Goal: Entertainment & Leisure: Consume media (video, audio)

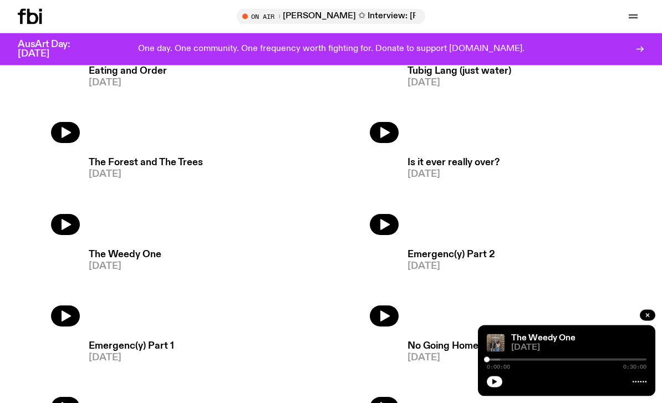
scroll to position [950, 0]
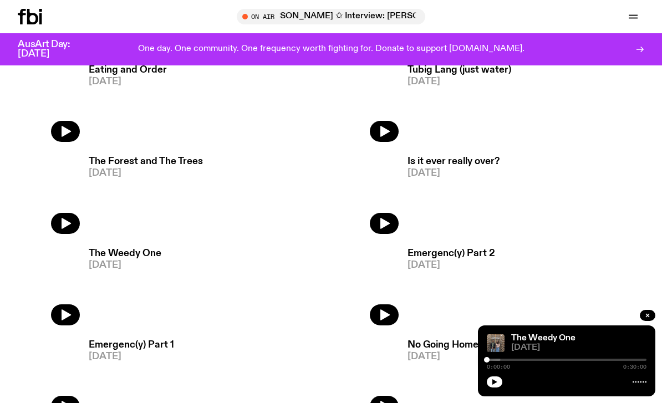
click at [73, 232] on button "button" at bounding box center [65, 223] width 29 height 21
click at [494, 385] on icon "button" at bounding box center [494, 382] width 7 height 7
click at [498, 387] on button "button" at bounding box center [495, 381] width 16 height 11
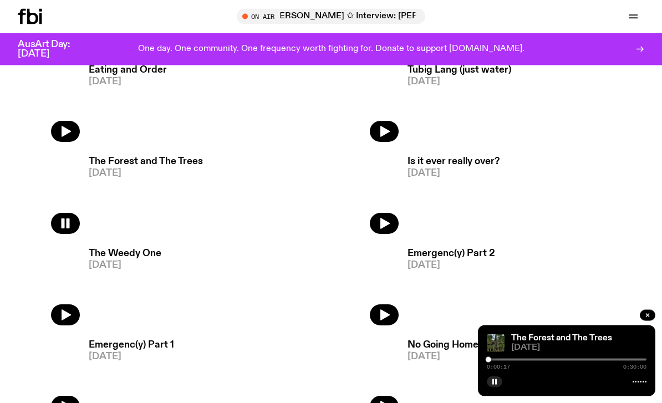
scroll to position [985, 0]
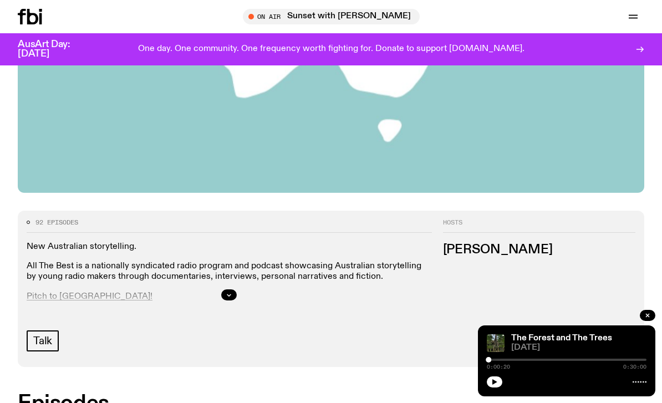
scroll to position [399, 0]
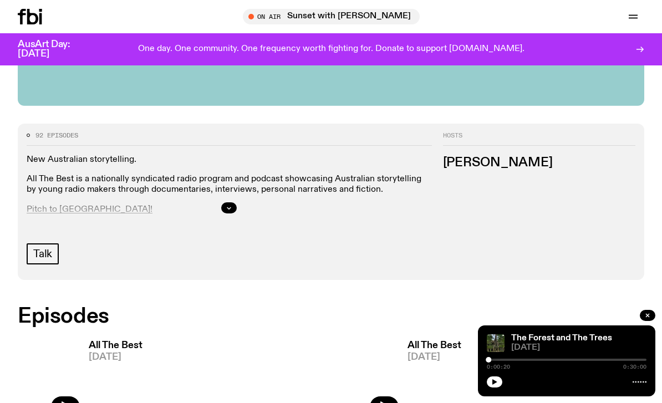
click at [650, 319] on icon "button" at bounding box center [647, 315] width 7 height 7
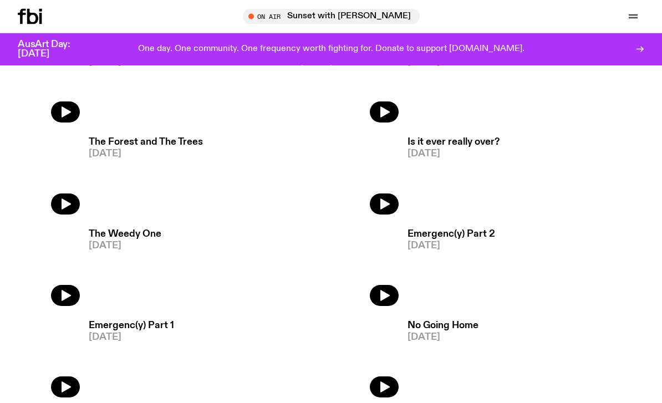
scroll to position [967, 0]
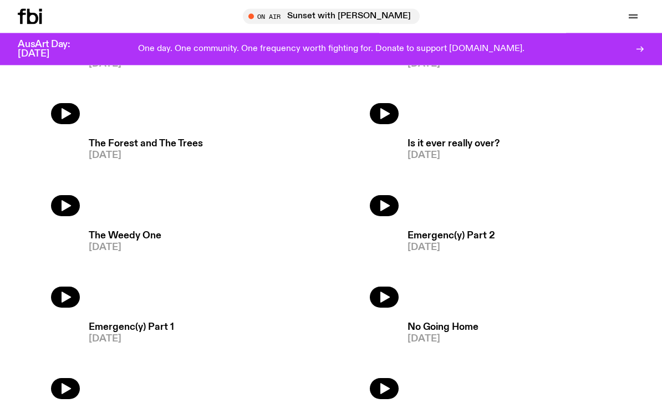
click at [59, 196] on button "button" at bounding box center [65, 206] width 29 height 21
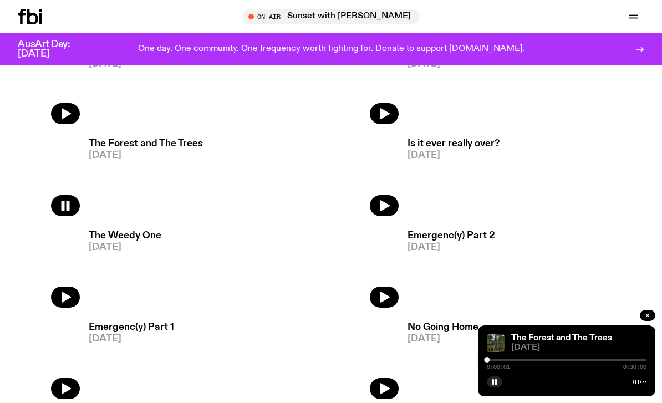
click at [494, 385] on rect "button" at bounding box center [493, 382] width 2 height 6
click at [494, 385] on icon "button" at bounding box center [494, 382] width 7 height 7
click at [494, 387] on button "button" at bounding box center [495, 381] width 16 height 11
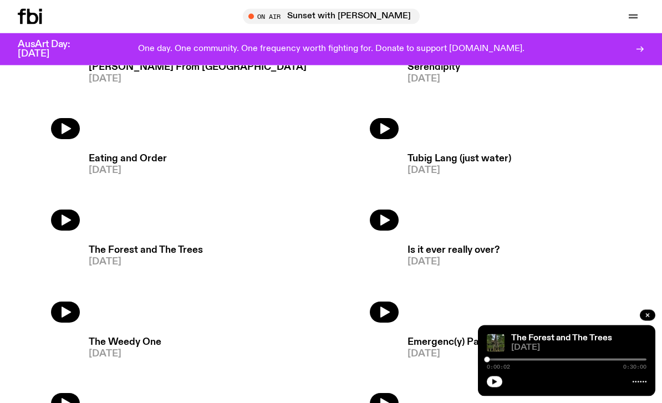
scroll to position [861, 0]
click at [499, 387] on button "button" at bounding box center [495, 381] width 16 height 11
click at [493, 387] on button "button" at bounding box center [495, 381] width 16 height 11
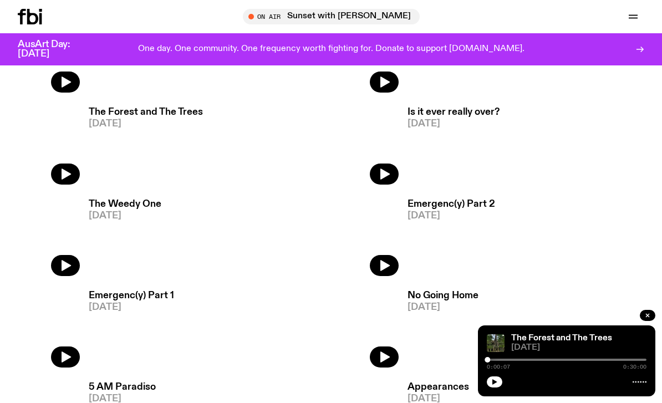
scroll to position [2164, 0]
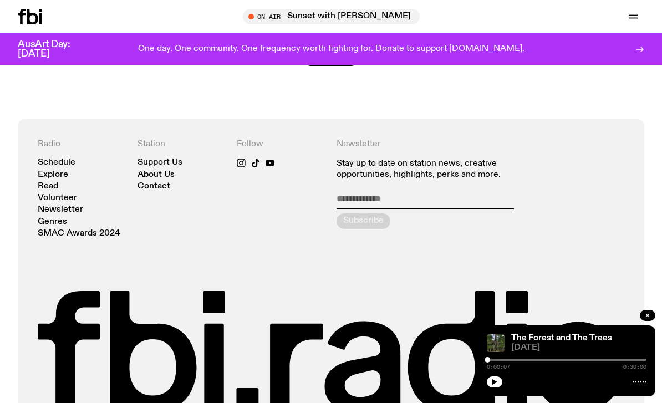
click at [0, 40] on div "AusArt Day: 23 October 2025 One day. One community. One frequency worth fightin…" at bounding box center [331, 49] width 662 height 32
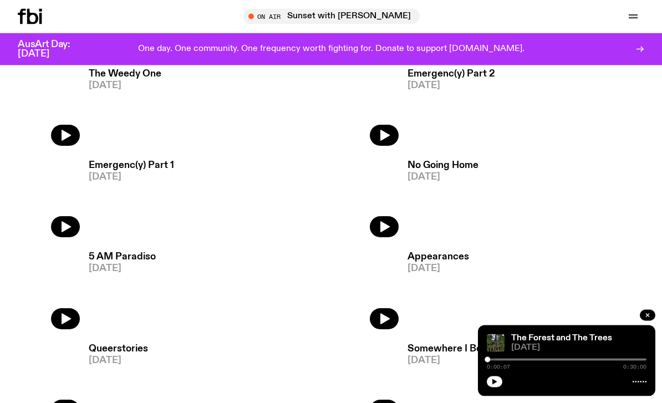
scroll to position [1121, 0]
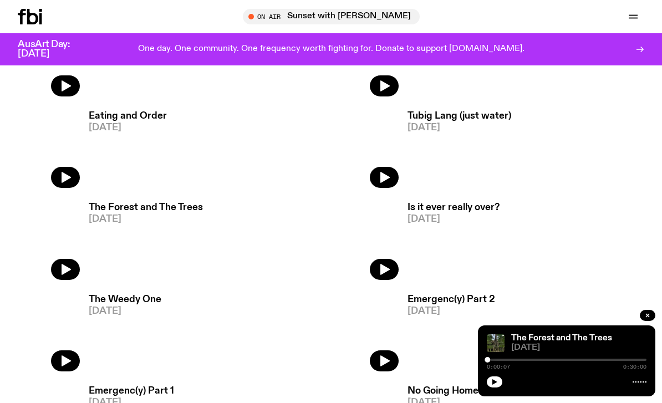
scroll to position [902, 0]
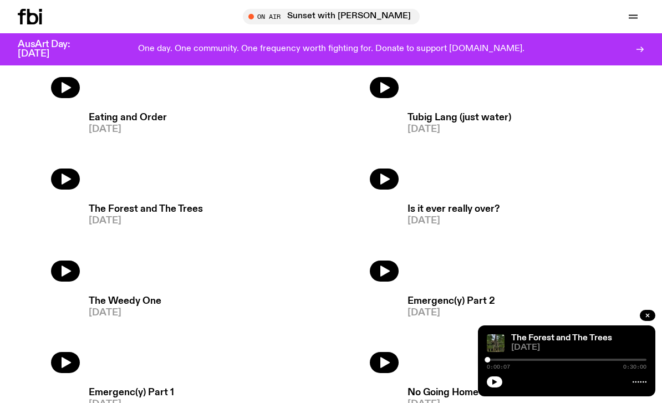
click at [492, 387] on button "button" at bounding box center [495, 381] width 16 height 11
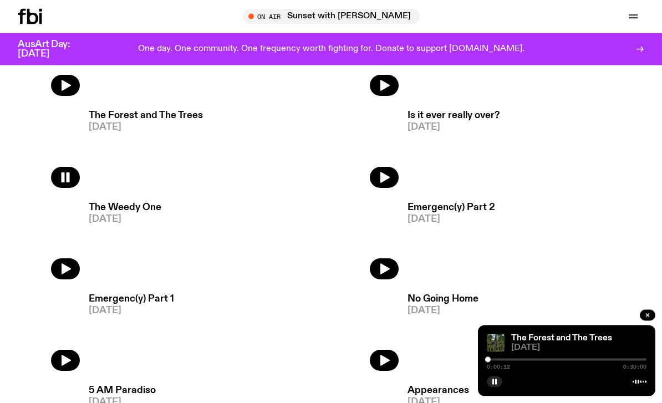
scroll to position [950, 0]
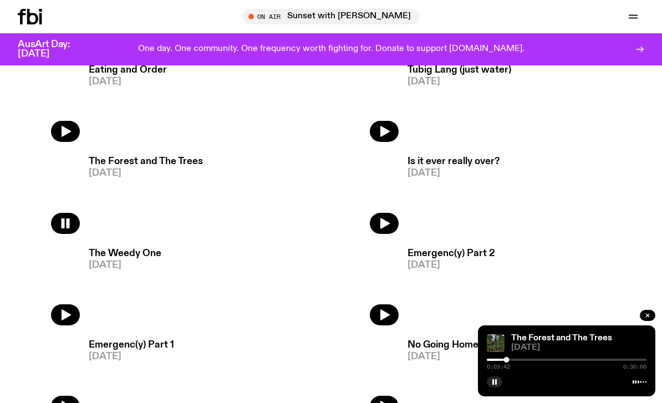
click at [79, 223] on button "button" at bounding box center [65, 223] width 29 height 21
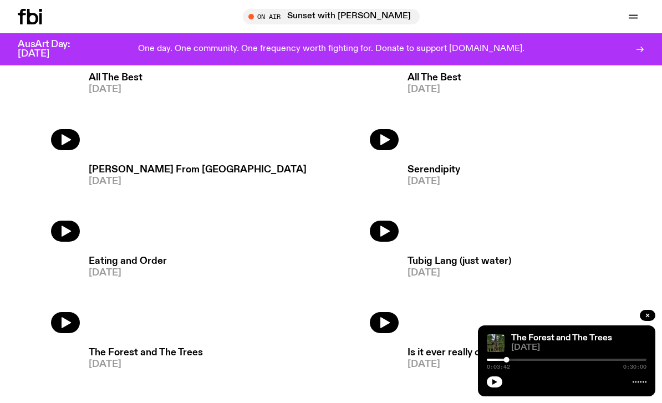
scroll to position [758, 0]
click at [151, 174] on h3 "[PERSON_NAME] From [GEOGRAPHIC_DATA]" at bounding box center [198, 169] width 218 height 9
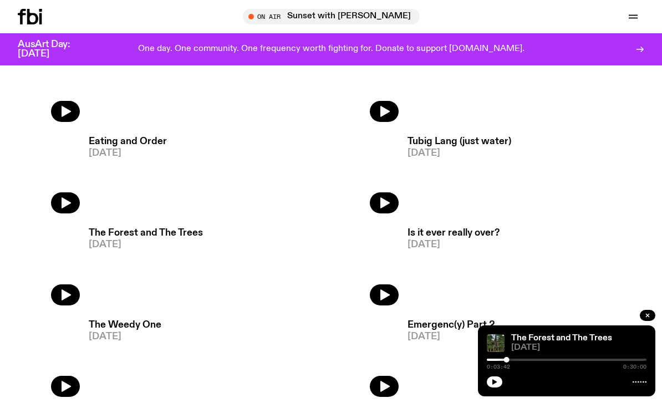
scroll to position [939, 0]
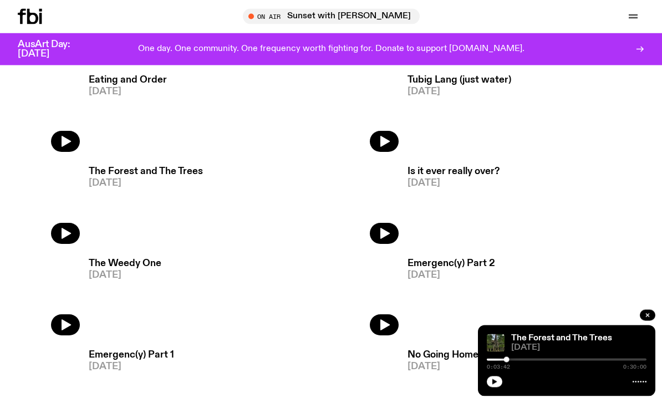
click at [461, 171] on h3 "Is it ever really over?" at bounding box center [453, 171] width 92 height 9
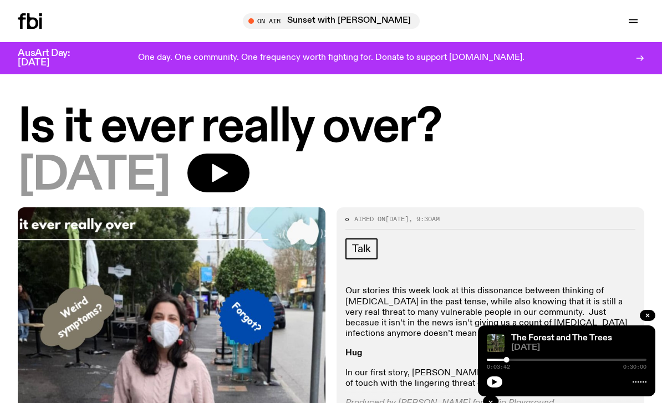
click at [249, 167] on button "button" at bounding box center [218, 173] width 62 height 39
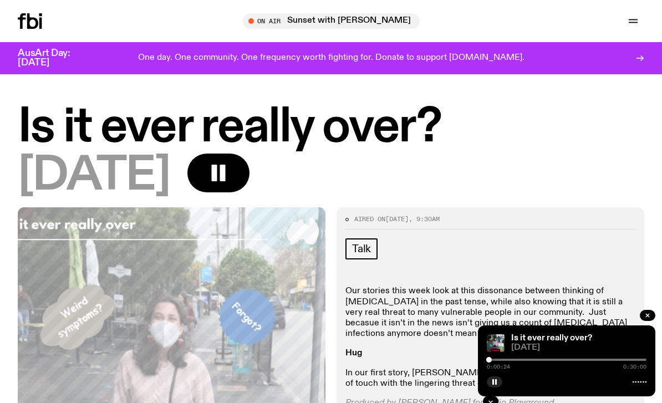
click at [644, 311] on button "button" at bounding box center [648, 315] width 16 height 11
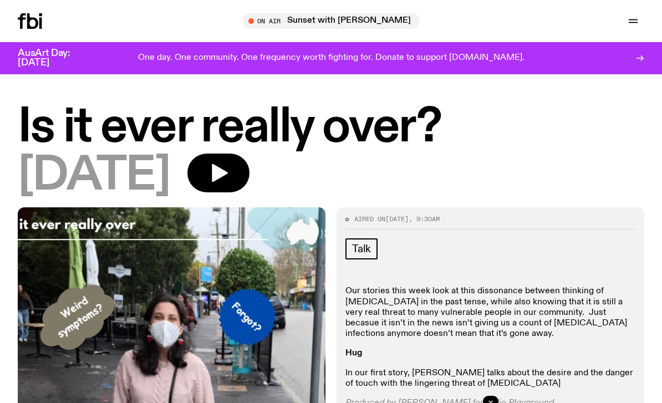
click at [228, 172] on icon "button" at bounding box center [220, 173] width 16 height 18
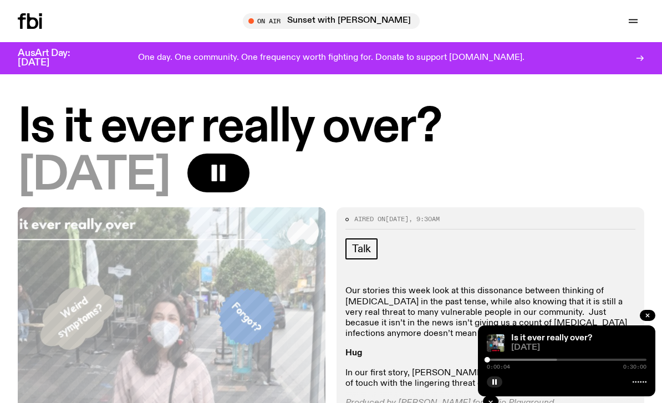
click at [497, 359] on div at bounding box center [477, 360] width 160 height 2
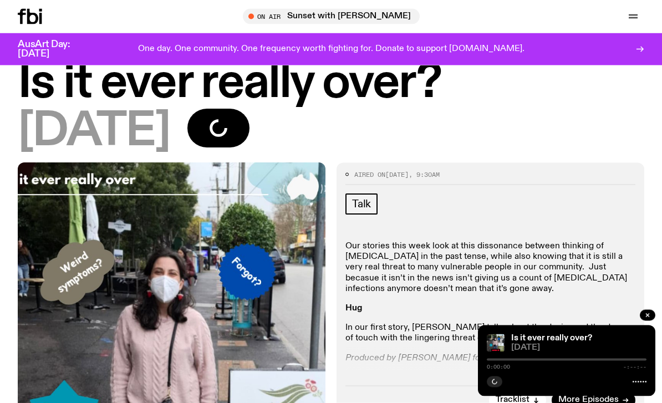
scroll to position [39, 0]
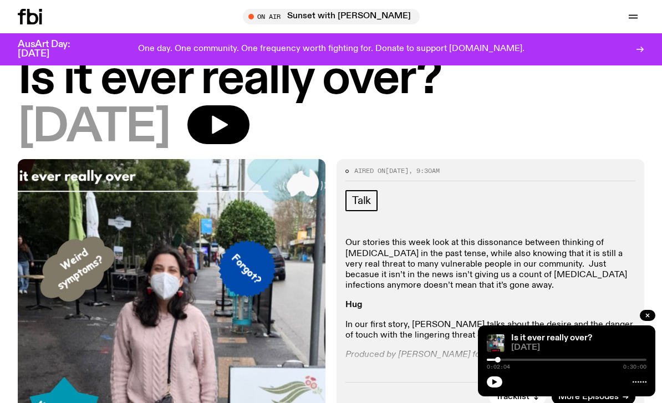
click at [229, 117] on icon "button" at bounding box center [218, 125] width 22 height 22
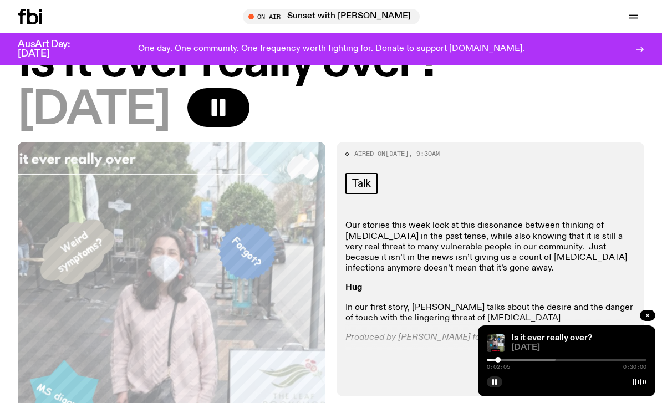
scroll to position [65, 0]
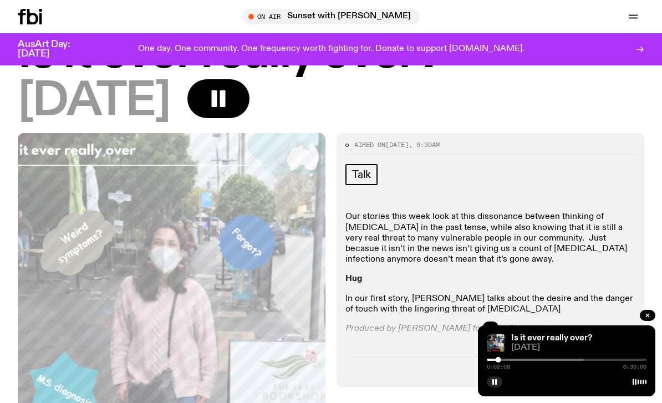
click at [500, 363] on div at bounding box center [499, 360] width 6 height 6
click at [513, 361] on div at bounding box center [535, 360] width 160 height 2
click at [504, 361] on div at bounding box center [433, 360] width 160 height 2
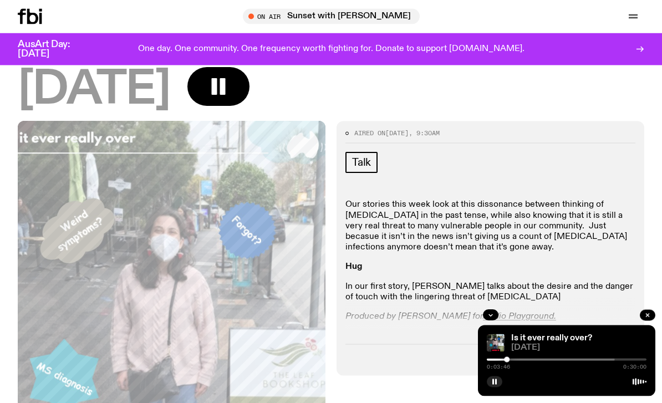
scroll to position [83, 0]
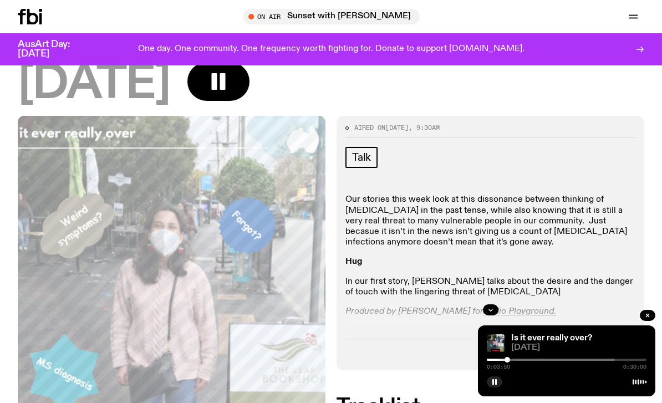
click at [495, 300] on div at bounding box center [490, 309] width 290 height 35
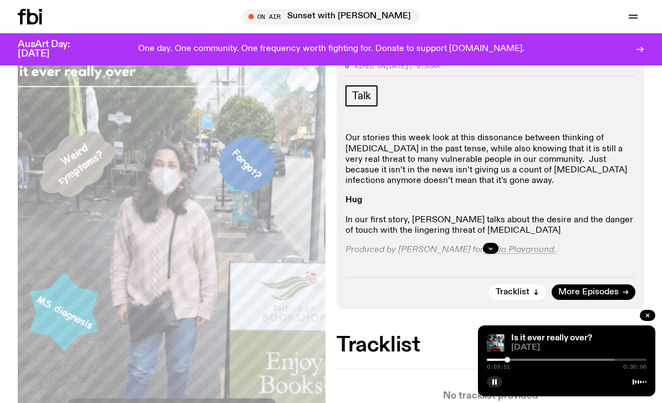
scroll to position [149, 0]
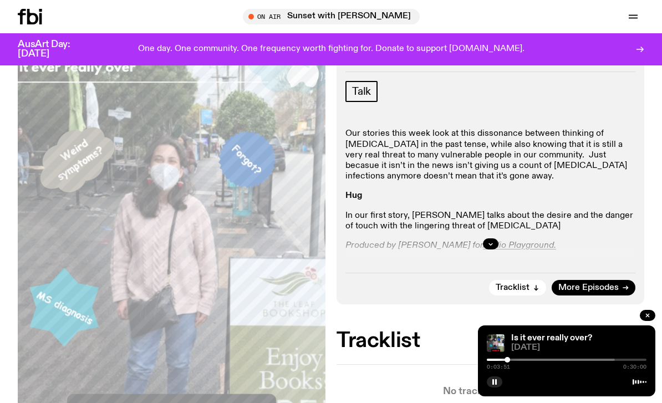
click at [487, 240] on button "button" at bounding box center [491, 243] width 16 height 11
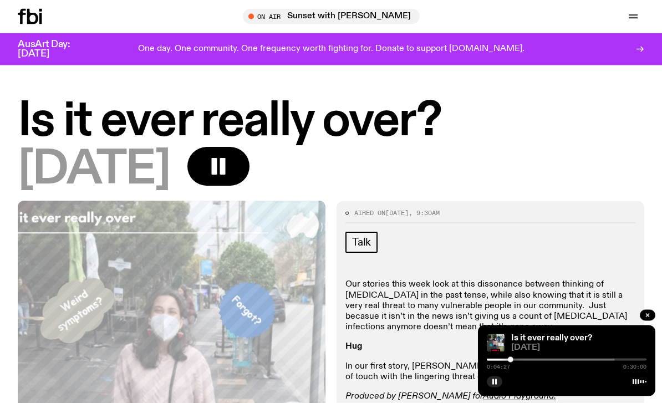
scroll to position [0, 0]
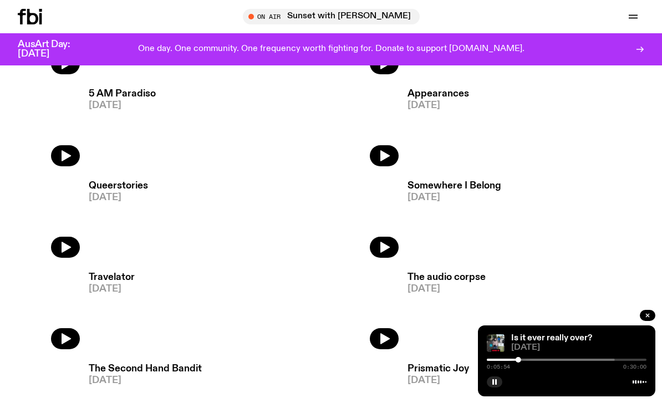
scroll to position [1025, 0]
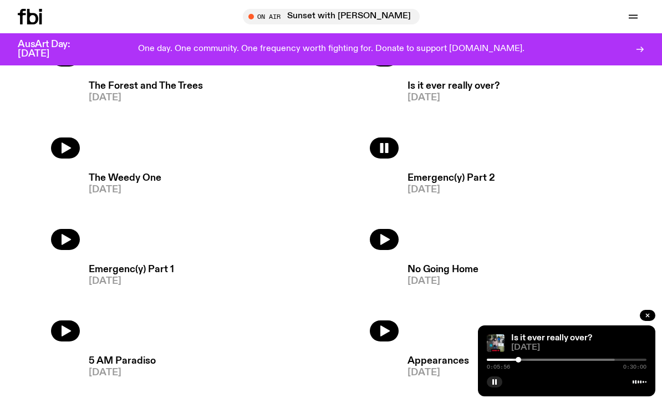
click at [75, 236] on button "button" at bounding box center [65, 239] width 29 height 21
click at [72, 247] on button "button" at bounding box center [65, 239] width 29 height 21
click at [74, 242] on button "button" at bounding box center [65, 239] width 29 height 21
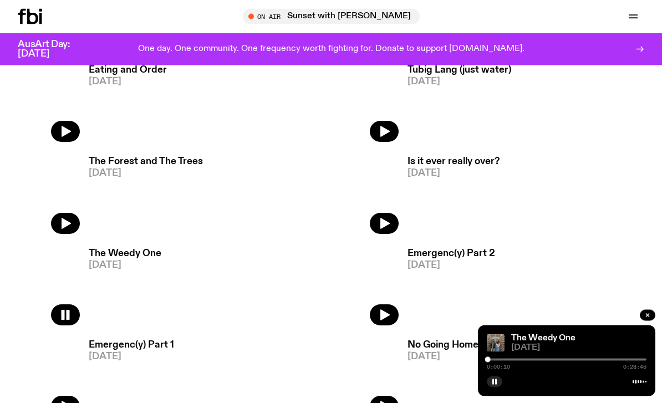
scroll to position [950, 0]
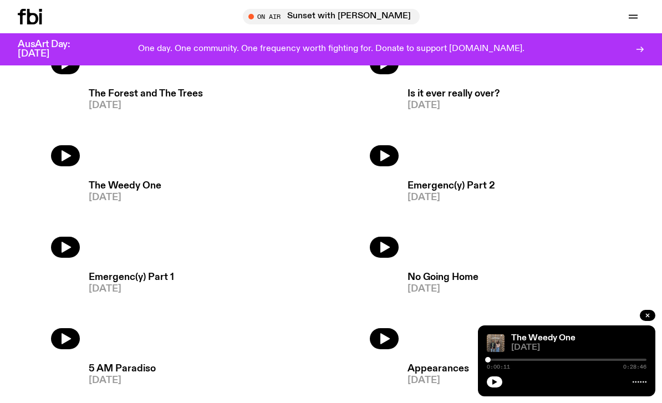
click at [73, 246] on button "button" at bounding box center [65, 247] width 29 height 21
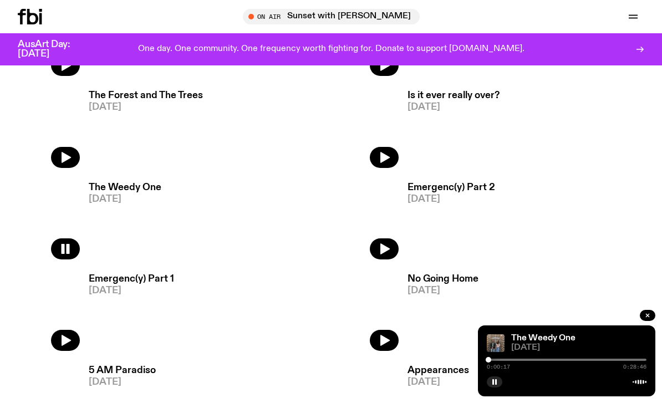
scroll to position [1014, 0]
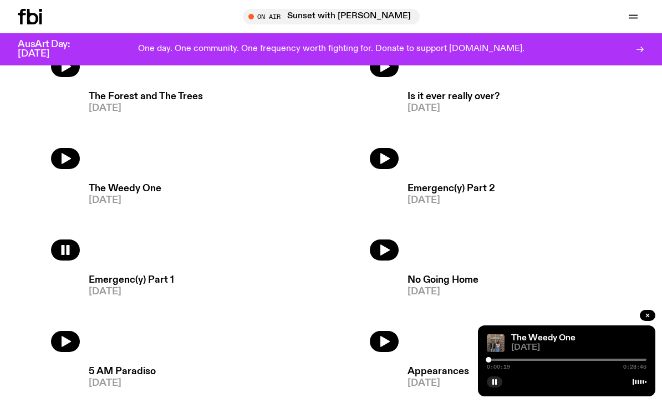
click at [639, 370] on span "0:28:46" at bounding box center [634, 367] width 23 height 6
click at [633, 391] on div "The Weedy One [DATE] 0:00:20 0:28:46" at bounding box center [566, 360] width 177 height 71
click at [634, 361] on div at bounding box center [567, 360] width 160 height 2
click at [639, 361] on div at bounding box center [567, 360] width 160 height 2
click at [384, 150] on button "button" at bounding box center [384, 158] width 29 height 21
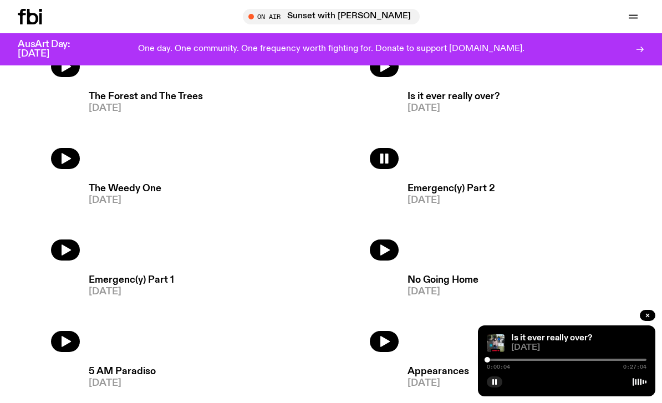
click at [635, 370] on div "0:00:04 0:27:04" at bounding box center [567, 362] width 160 height 13
click at [624, 361] on div at bounding box center [567, 360] width 160 height 2
click at [641, 361] on div at bounding box center [567, 360] width 160 height 2
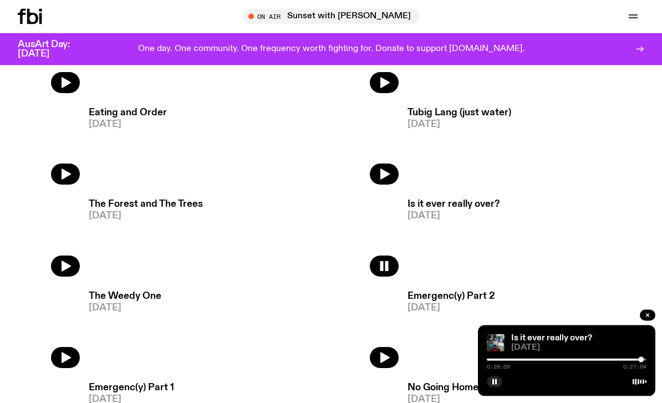
scroll to position [906, 0]
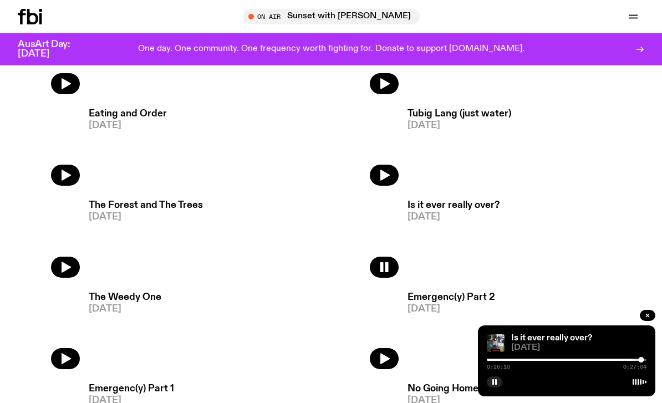
click at [70, 261] on icon "button" at bounding box center [65, 267] width 13 height 13
click at [653, 321] on button "button" at bounding box center [648, 315] width 16 height 11
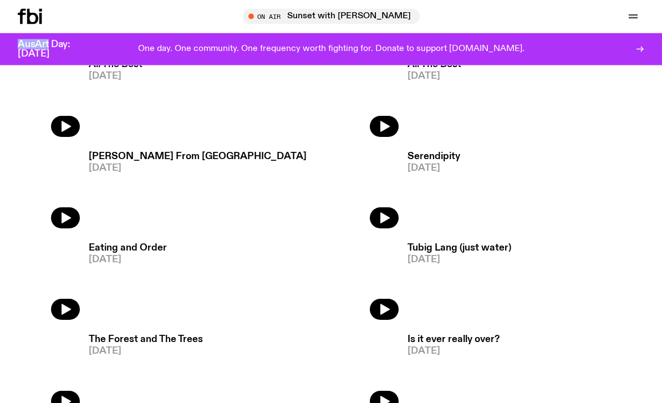
scroll to position [771, 0]
click at [70, 305] on icon "button" at bounding box center [65, 310] width 13 height 13
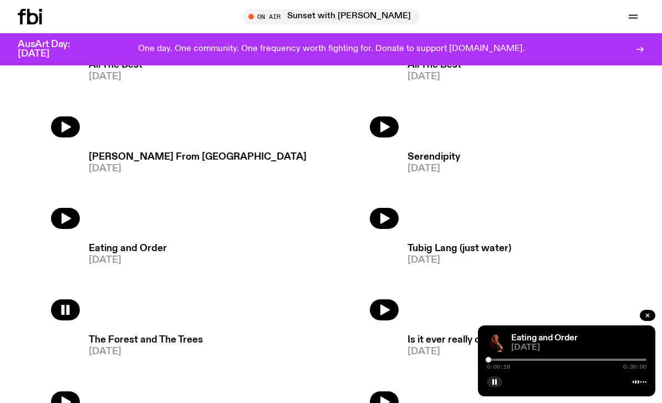
click at [497, 361] on div at bounding box center [567, 360] width 160 height 2
click at [492, 361] on div at bounding box center [418, 360] width 160 height 2
click at [70, 312] on icon "button" at bounding box center [65, 309] width 13 height 13
click at [647, 321] on button "button" at bounding box center [648, 315] width 16 height 11
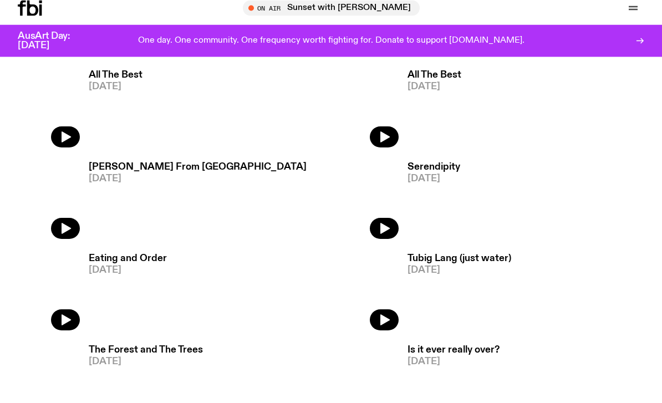
scroll to position [746, 0]
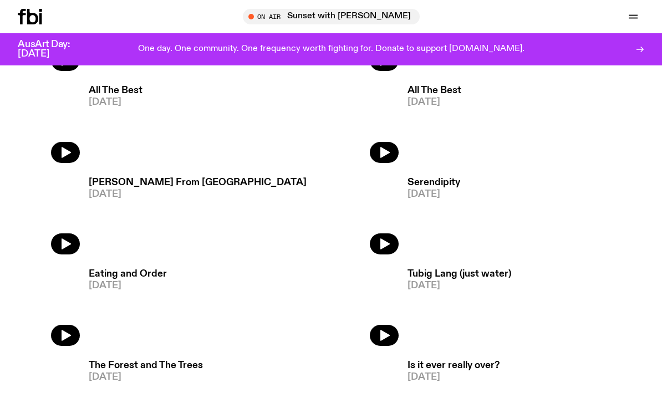
scroll to position [800, 0]
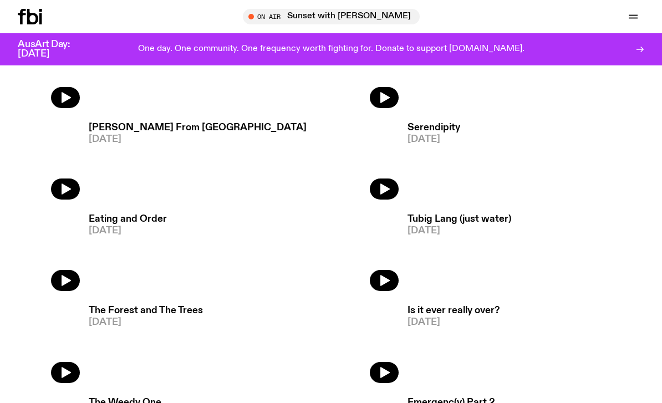
click at [382, 195] on icon "button" at bounding box center [384, 188] width 13 height 13
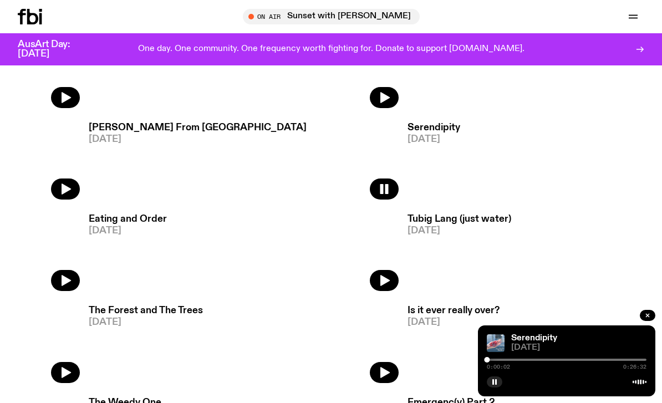
click at [59, 278] on icon "button" at bounding box center [65, 280] width 13 height 13
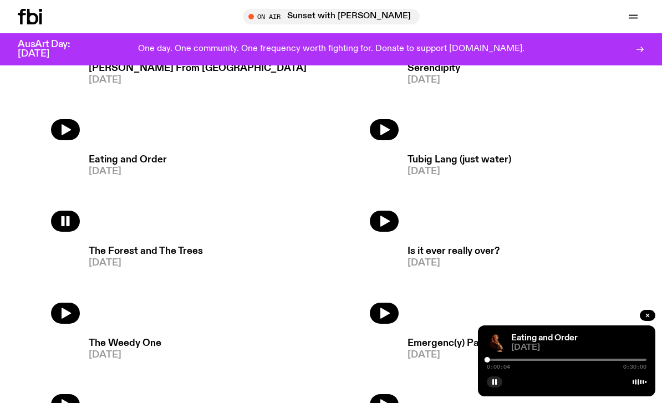
scroll to position [862, 0]
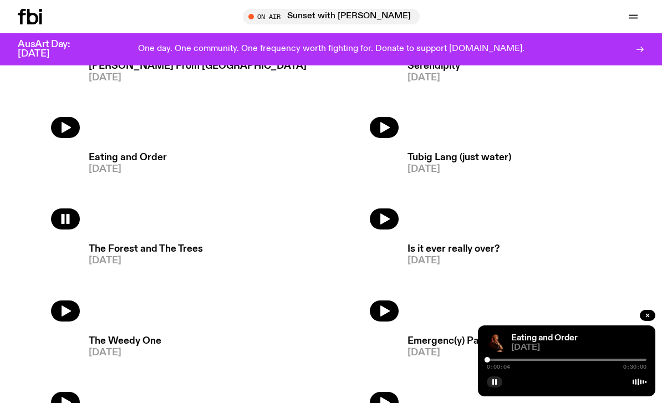
click at [69, 224] on rect "button" at bounding box center [68, 219] width 3 height 10
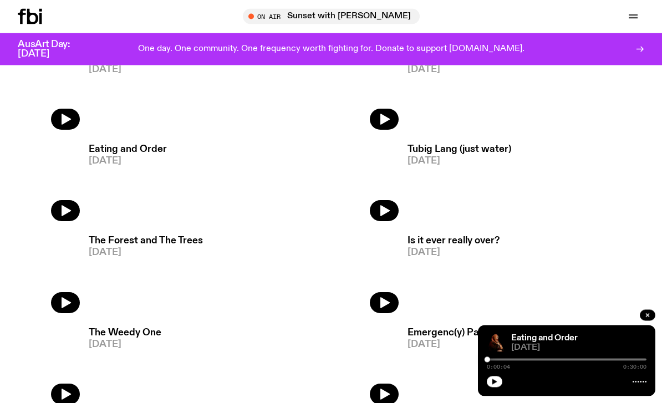
scroll to position [870, 0]
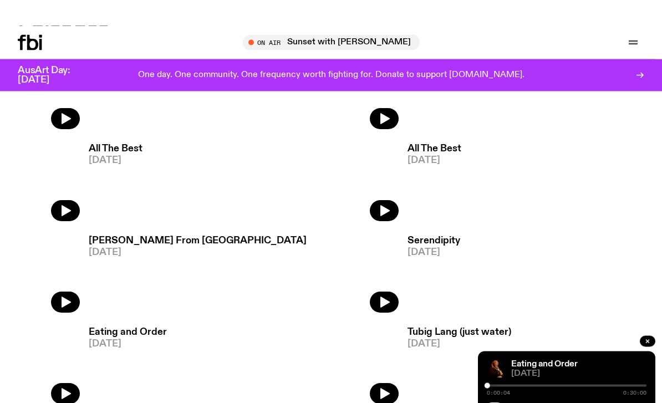
scroll to position [654, 0]
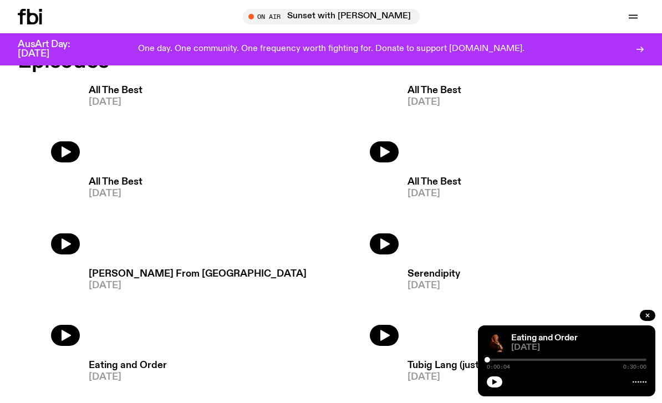
click at [404, 1] on div "Schedule Explore Read Volunteer Newsletter On Air Sunset with [PERSON_NAME] Tun…" at bounding box center [331, 16] width 662 height 33
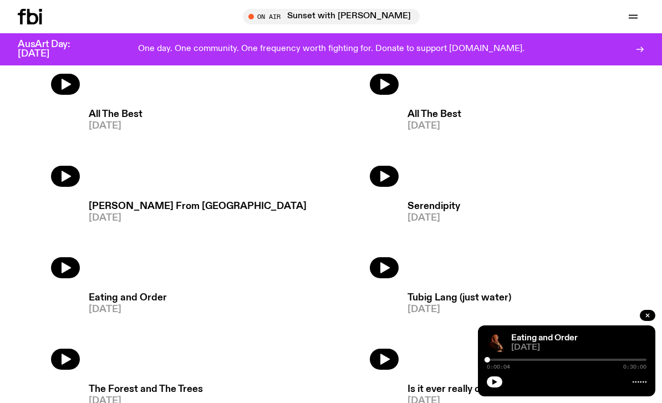
scroll to position [722, 0]
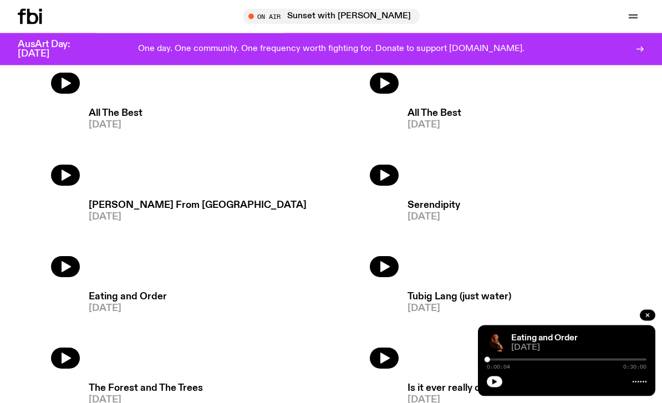
click at [62, 350] on button "button" at bounding box center [65, 358] width 29 height 21
click at [76, 358] on button "button" at bounding box center [65, 358] width 29 height 21
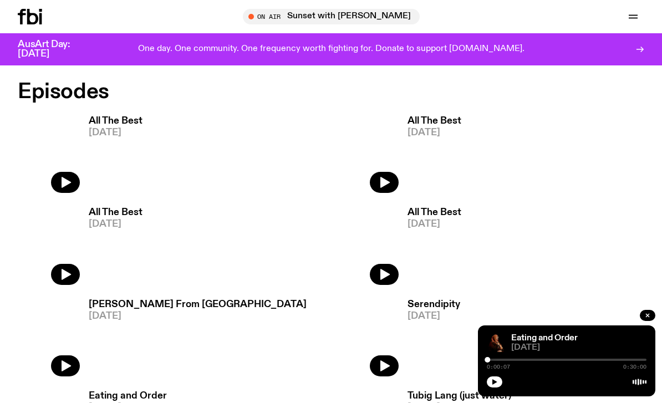
scroll to position [623, 0]
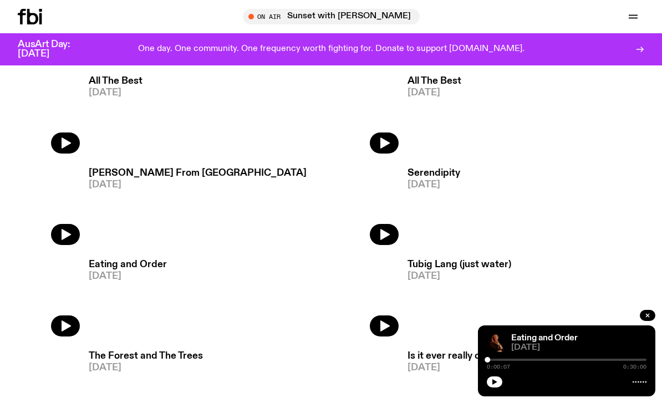
scroll to position [755, 0]
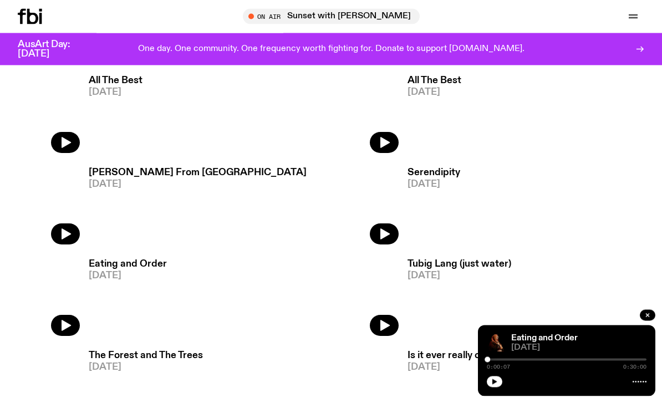
click at [384, 234] on icon "button" at bounding box center [384, 234] width 9 height 11
click at [514, 361] on div at bounding box center [567, 360] width 160 height 2
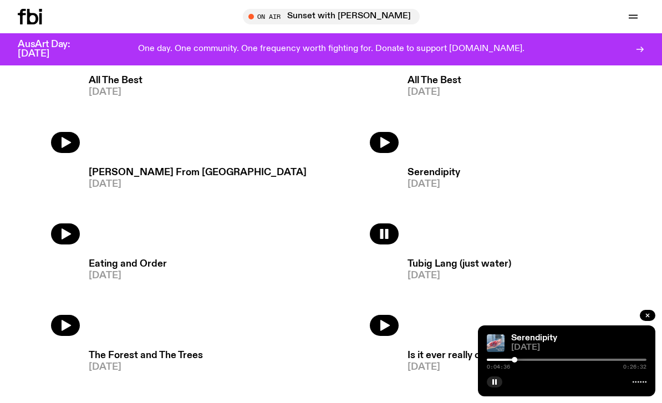
click at [495, 361] on div at bounding box center [435, 360] width 160 height 2
click at [498, 387] on button "button" at bounding box center [495, 381] width 16 height 11
click at [500, 387] on button "button" at bounding box center [495, 381] width 16 height 11
click at [392, 234] on button "button" at bounding box center [384, 233] width 29 height 21
click at [386, 228] on icon "button" at bounding box center [384, 233] width 13 height 13
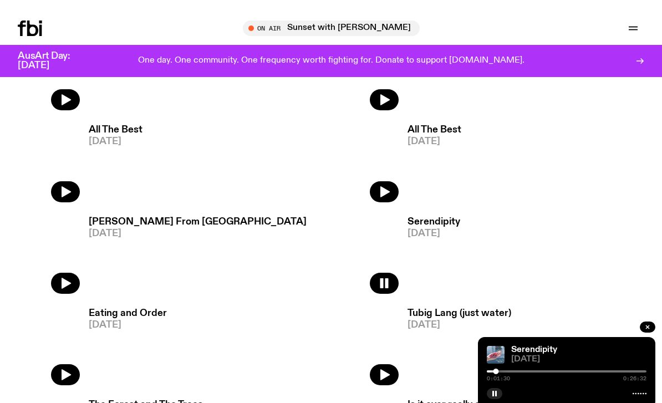
scroll to position [707, 0]
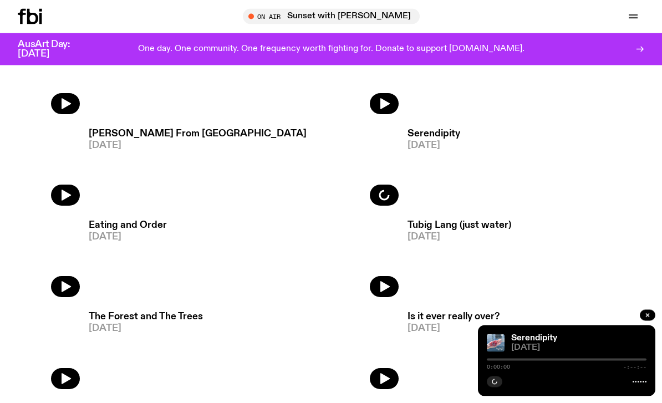
scroll to position [793, 0]
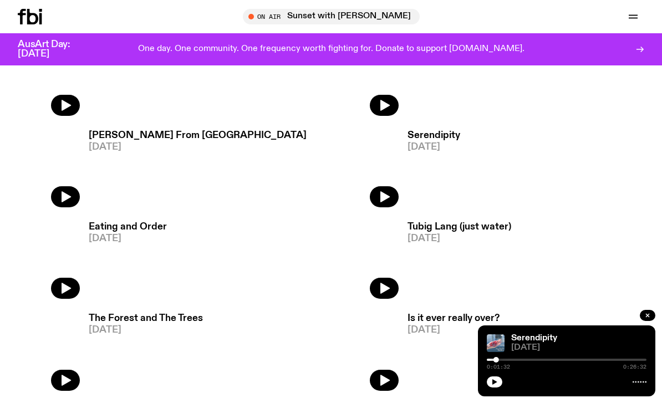
click at [392, 204] on button "button" at bounding box center [384, 196] width 29 height 21
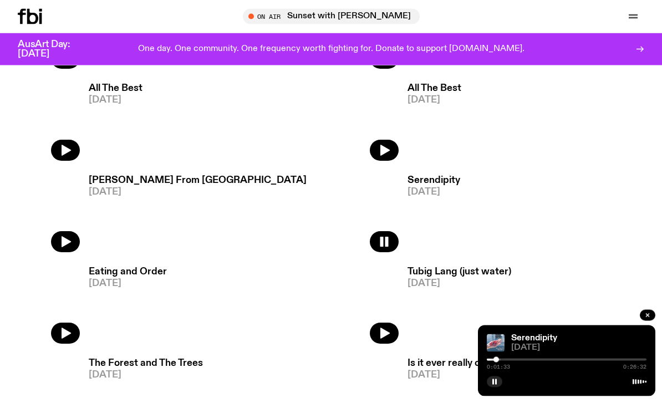
scroll to position [748, 0]
click at [497, 352] on img at bounding box center [496, 343] width 18 height 18
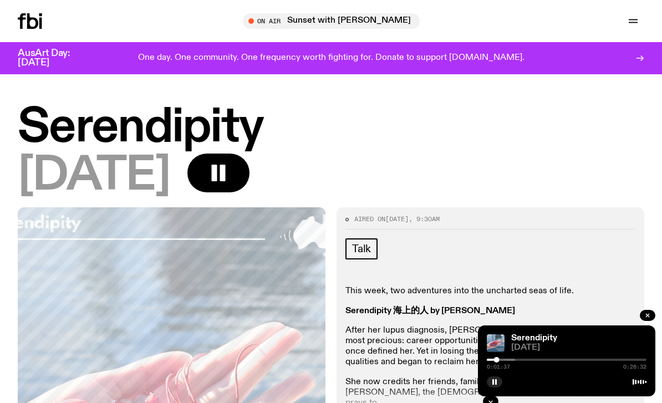
click at [513, 361] on div at bounding box center [435, 360] width 160 height 2
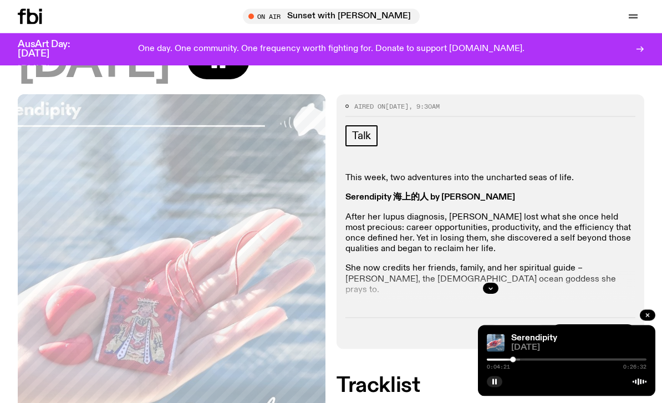
scroll to position [145, 0]
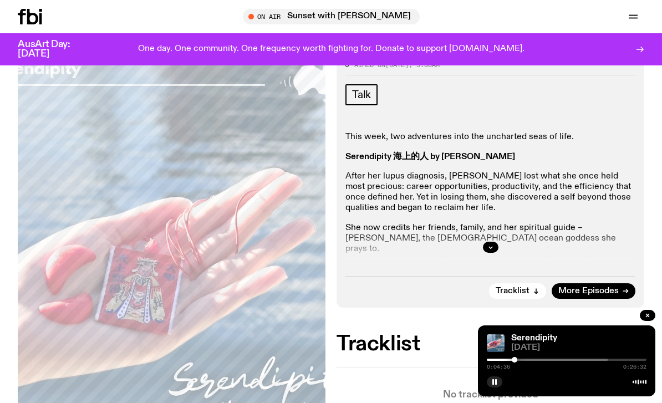
click at [504, 352] on img at bounding box center [496, 343] width 18 height 18
click at [507, 361] on div at bounding box center [435, 360] width 160 height 2
click at [512, 361] on div at bounding box center [528, 360] width 160 height 2
click at [508, 387] on div at bounding box center [567, 380] width 160 height 13
click at [496, 387] on button "button" at bounding box center [495, 381] width 16 height 11
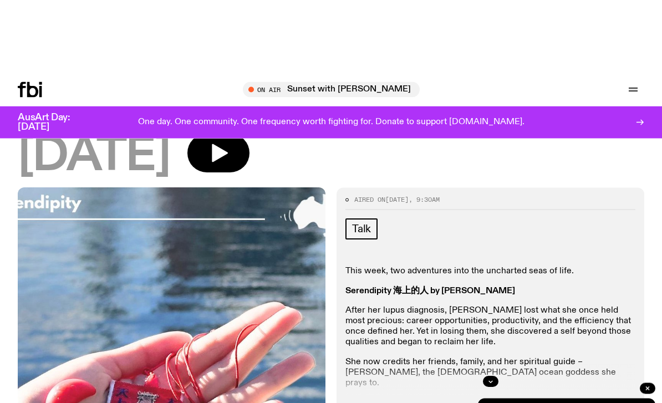
scroll to position [0, 0]
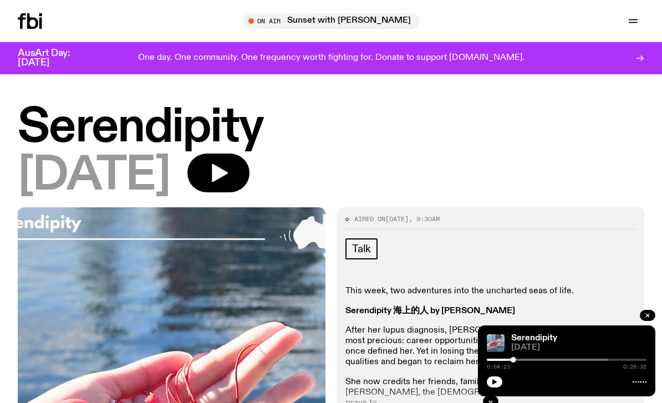
click at [229, 170] on icon "button" at bounding box center [218, 173] width 22 height 22
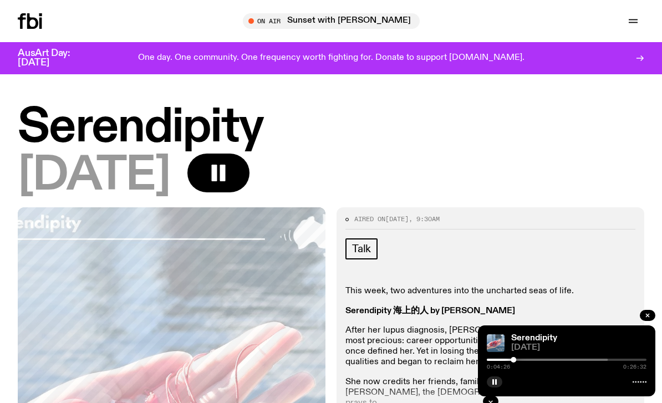
click at [496, 384] on rect "button" at bounding box center [496, 382] width 2 height 6
click at [494, 384] on icon "button" at bounding box center [494, 382] width 7 height 7
click at [646, 317] on icon "button" at bounding box center [647, 315] width 3 height 3
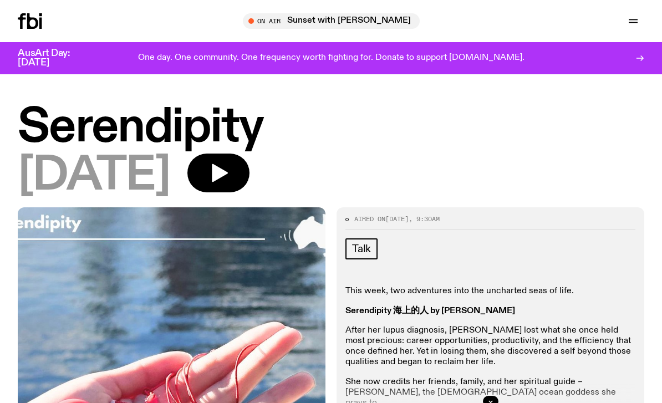
click at [229, 166] on icon "button" at bounding box center [218, 173] width 22 height 22
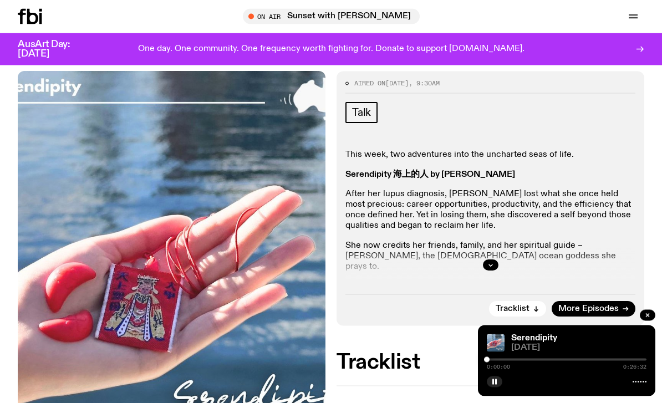
scroll to position [127, 0]
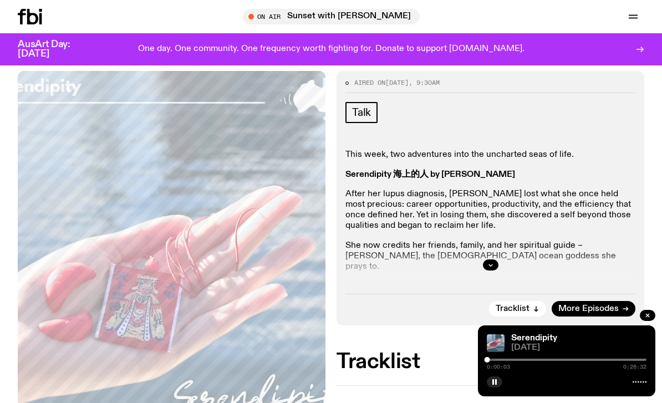
click at [508, 361] on div at bounding box center [567, 360] width 160 height 2
click at [495, 385] on rect "button" at bounding box center [496, 382] width 2 height 6
click at [496, 385] on icon "button" at bounding box center [494, 382] width 7 height 7
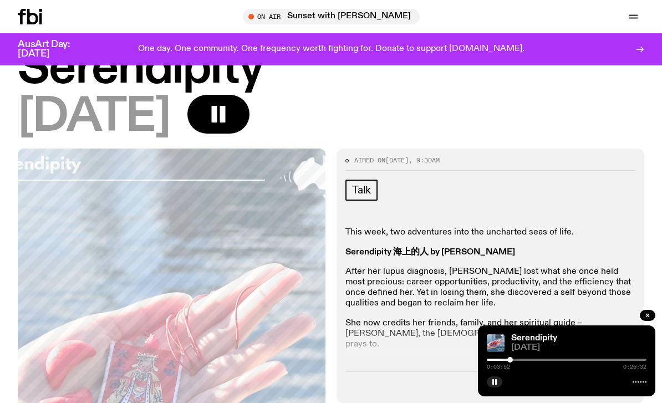
scroll to position [0, 0]
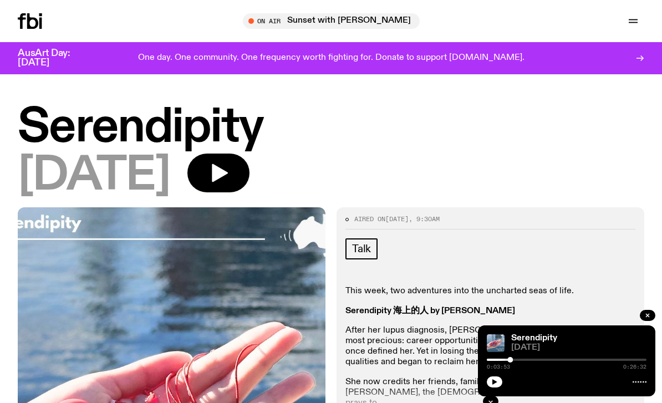
click at [501, 385] on button "button" at bounding box center [495, 381] width 16 height 11
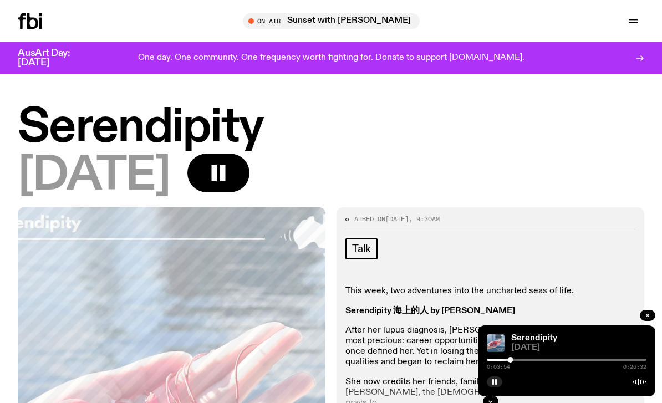
click at [499, 386] on button "button" at bounding box center [495, 381] width 16 height 11
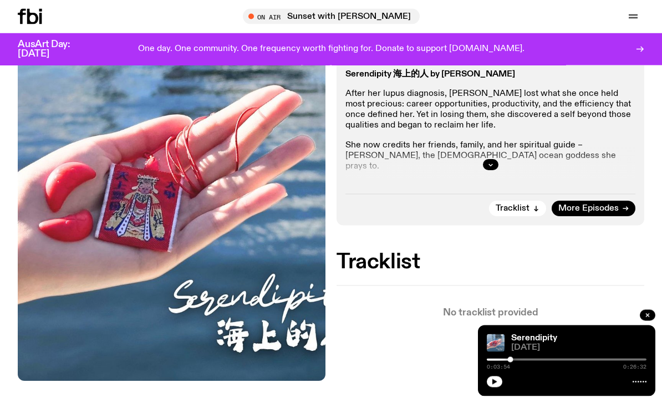
scroll to position [197, 0]
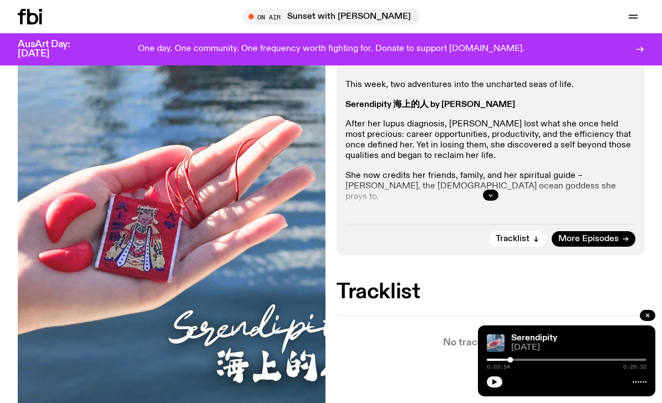
click at [483, 195] on button "button" at bounding box center [491, 195] width 16 height 11
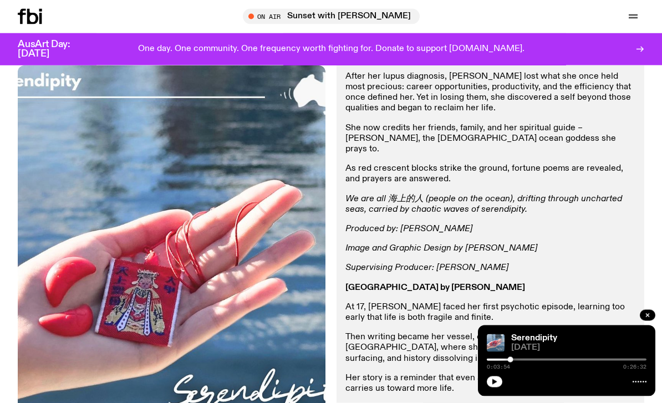
scroll to position [245, 0]
click at [496, 381] on icon "button" at bounding box center [494, 382] width 5 height 6
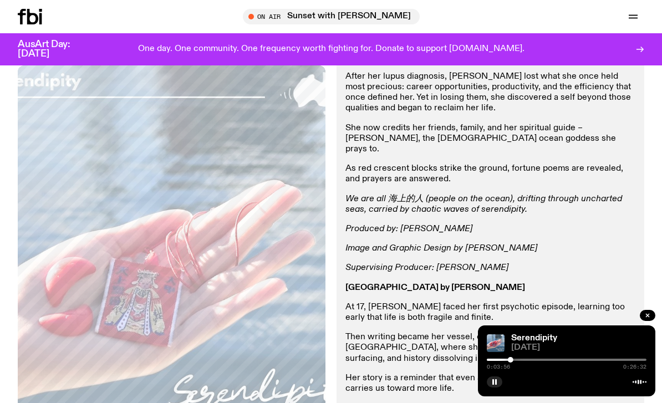
click at [498, 382] on button "button" at bounding box center [495, 381] width 16 height 11
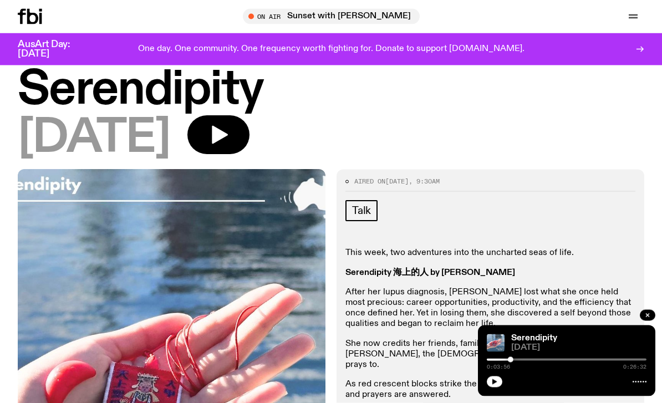
scroll to position [0, 0]
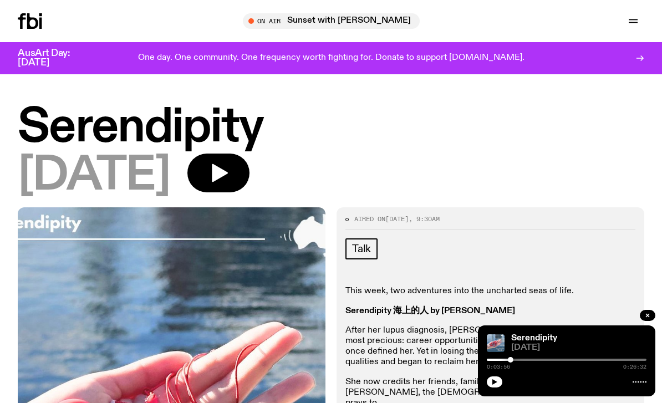
click at [241, 160] on button "button" at bounding box center [218, 173] width 62 height 39
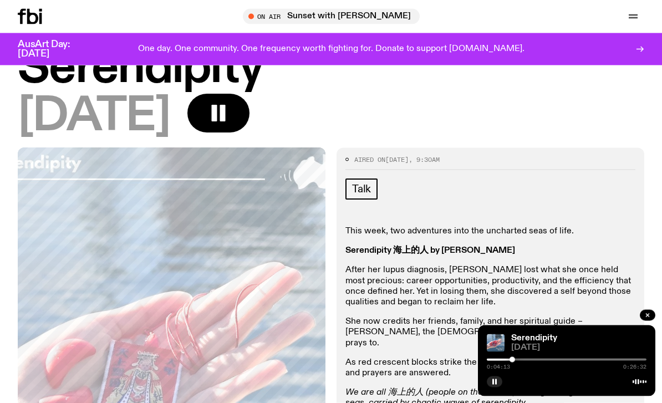
scroll to position [78, 0]
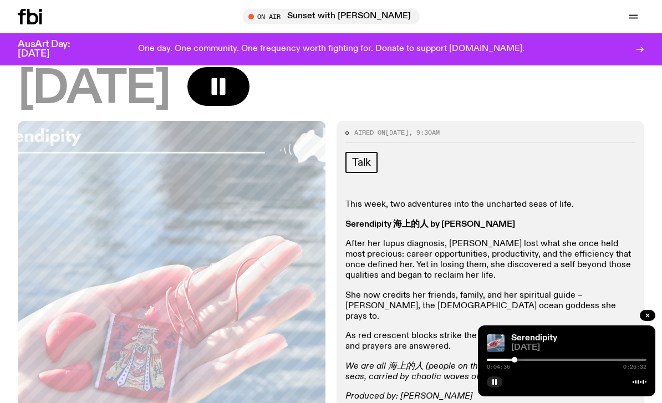
click at [225, 84] on rect "button" at bounding box center [223, 86] width 6 height 17
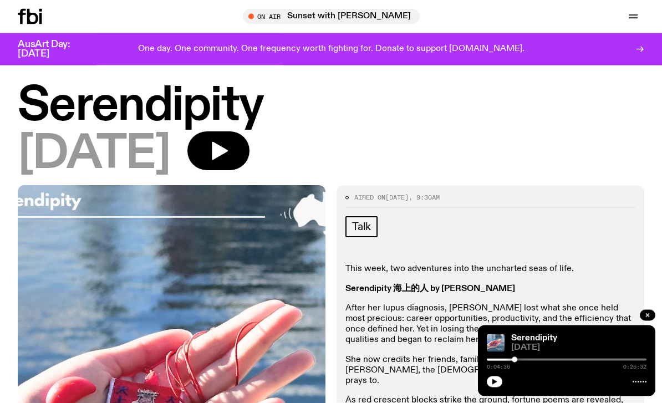
scroll to position [0, 0]
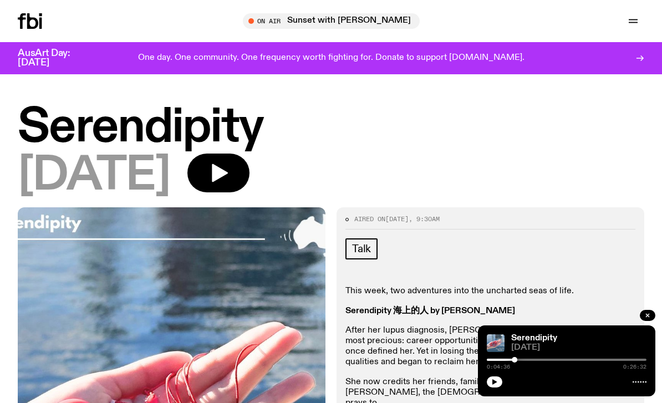
click at [228, 176] on icon "button" at bounding box center [220, 173] width 16 height 18
click at [237, 171] on button "button" at bounding box center [218, 173] width 62 height 39
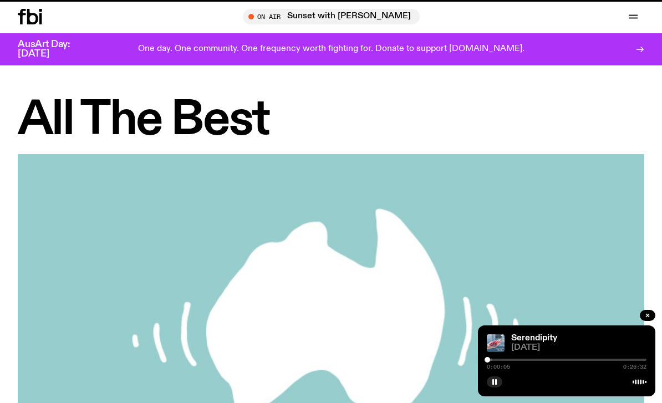
scroll to position [748, 0]
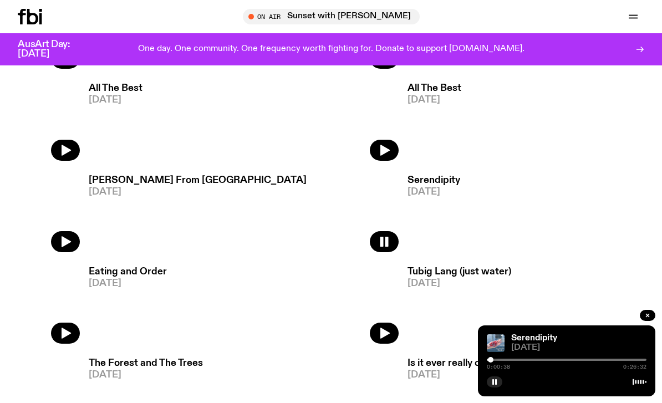
click at [67, 241] on icon "button" at bounding box center [66, 241] width 9 height 11
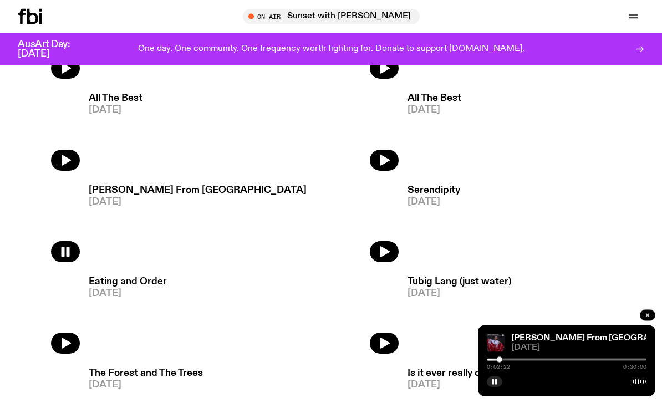
scroll to position [737, 0]
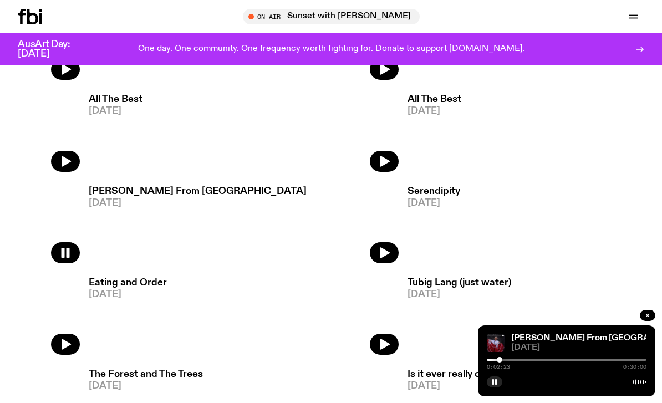
click at [495, 387] on button "button" at bounding box center [495, 381] width 16 height 11
click at [392, 161] on button "button" at bounding box center [384, 161] width 29 height 21
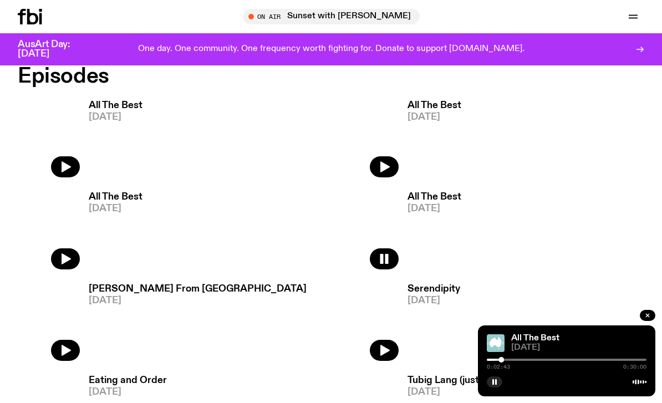
scroll to position [638, 0]
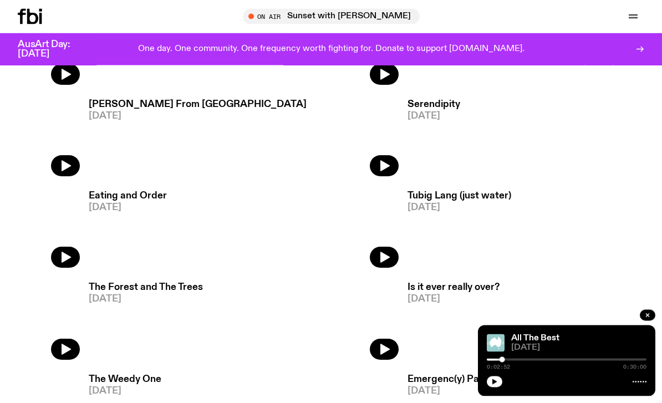
scroll to position [824, 0]
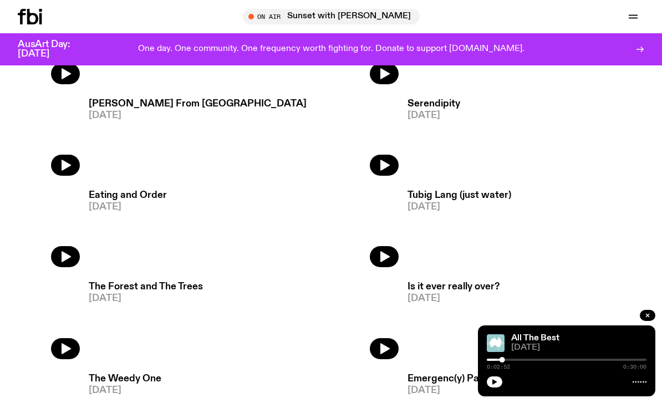
click at [65, 255] on icon "button" at bounding box center [66, 257] width 9 height 11
click at [67, 252] on icon "button" at bounding box center [65, 256] width 13 height 13
click at [387, 249] on button "button" at bounding box center [384, 256] width 29 height 21
click at [622, 361] on div at bounding box center [567, 360] width 160 height 2
click at [633, 390] on div "Tubig Lang (just water) 24.08.25 0:25:26 0:30:00" at bounding box center [566, 360] width 177 height 71
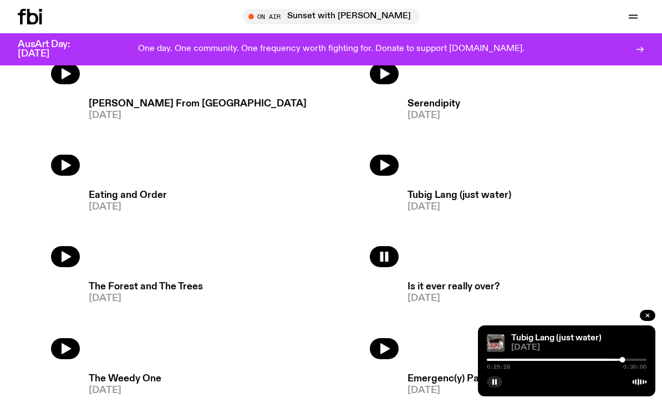
click at [638, 361] on div at bounding box center [567, 360] width 160 height 2
click at [501, 361] on div at bounding box center [558, 360] width 160 height 2
click at [493, 361] on div at bounding box center [421, 360] width 160 height 2
click at [78, 257] on button "button" at bounding box center [65, 256] width 29 height 21
click at [496, 352] on img at bounding box center [496, 343] width 18 height 18
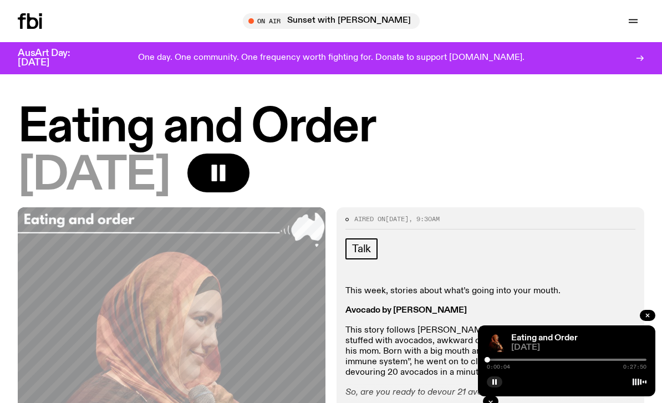
click at [499, 361] on div at bounding box center [567, 360] width 160 height 2
click at [495, 361] on div at bounding box center [420, 360] width 160 height 2
click at [487, 351] on img at bounding box center [496, 343] width 18 height 18
click at [496, 358] on div at bounding box center [496, 360] width 6 height 6
click at [492, 360] on div at bounding box center [416, 360] width 160 height 2
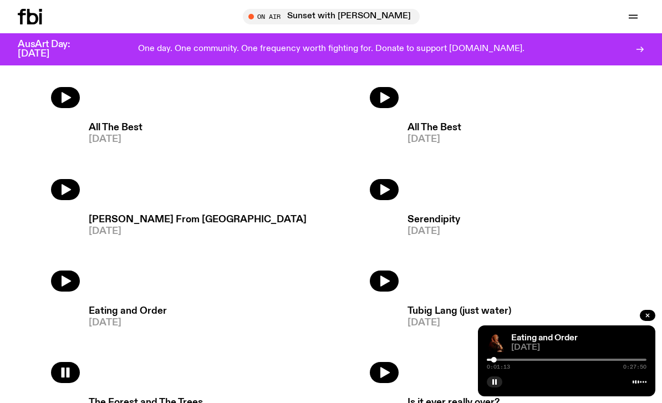
scroll to position [707, 0]
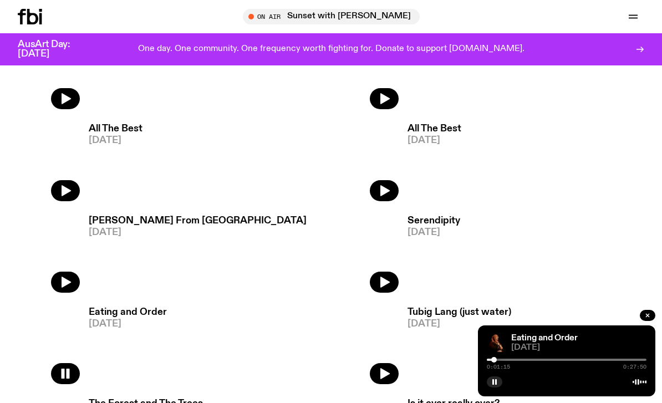
click at [646, 319] on icon "button" at bounding box center [647, 315] width 7 height 7
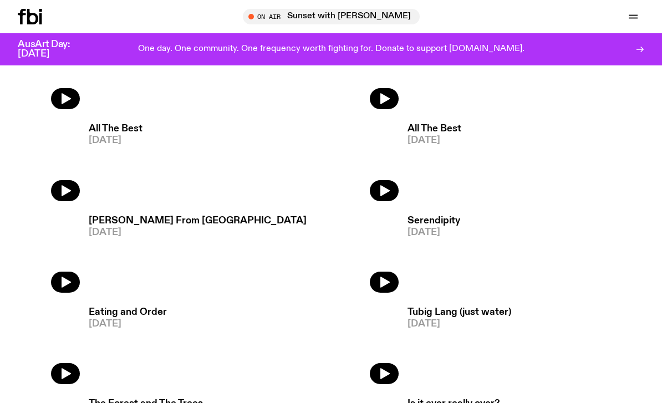
click at [377, 191] on button "button" at bounding box center [384, 190] width 29 height 21
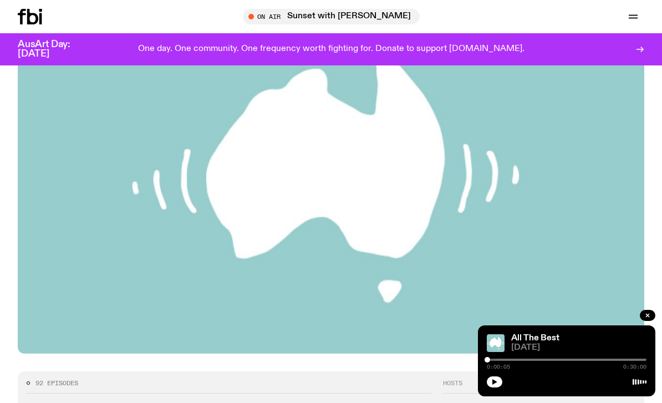
scroll to position [147, 0]
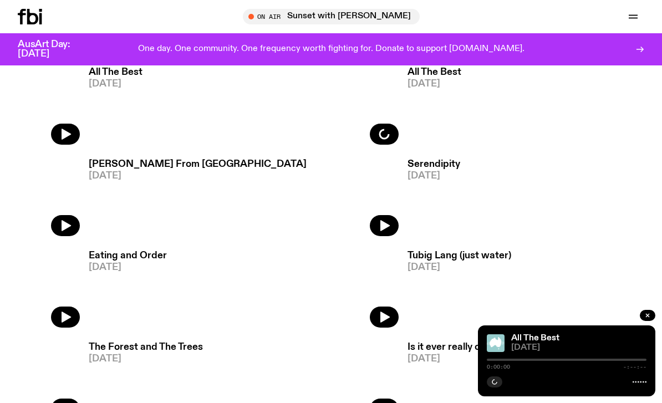
scroll to position [762, 0]
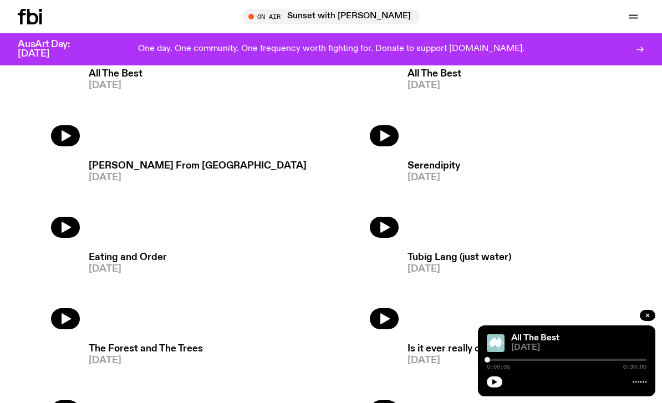
click at [390, 133] on icon "button" at bounding box center [384, 135] width 13 height 13
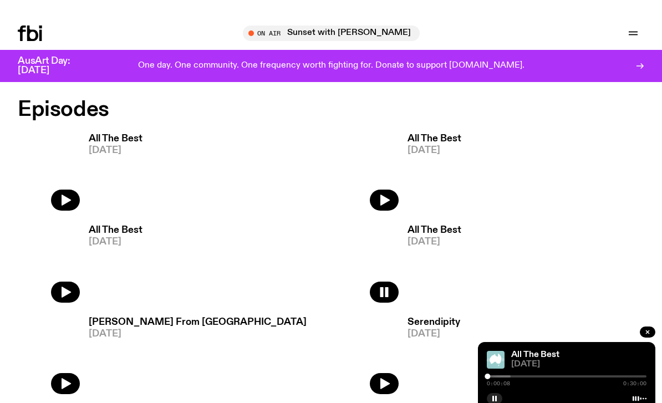
scroll to position [538, 0]
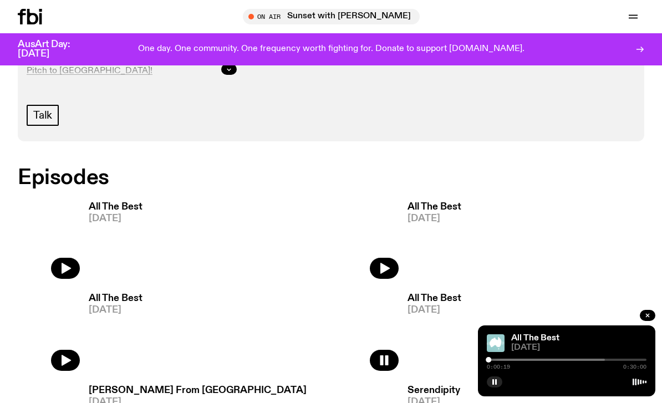
click at [489, 381] on button "button" at bounding box center [495, 381] width 16 height 11
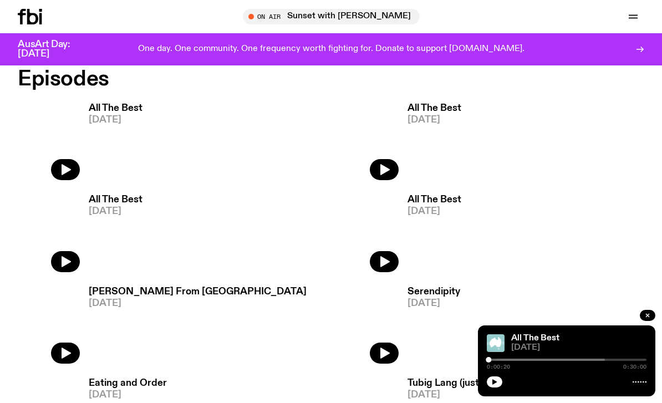
scroll to position [635, 0]
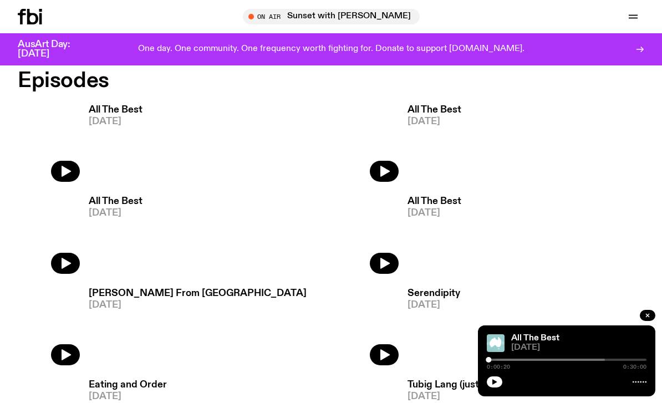
click at [75, 272] on button "button" at bounding box center [65, 263] width 29 height 21
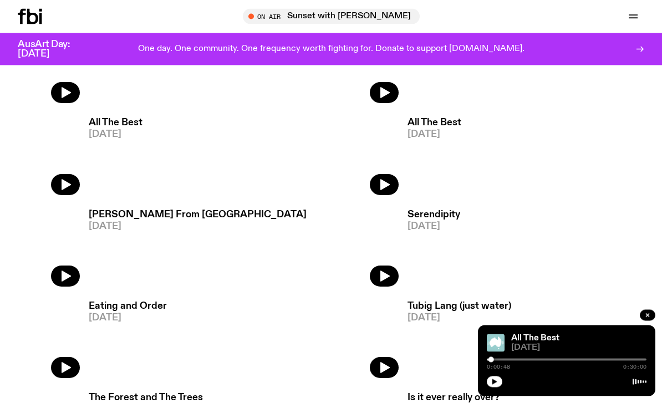
scroll to position [713, 0]
click at [647, 317] on icon "button" at bounding box center [647, 315] width 3 height 3
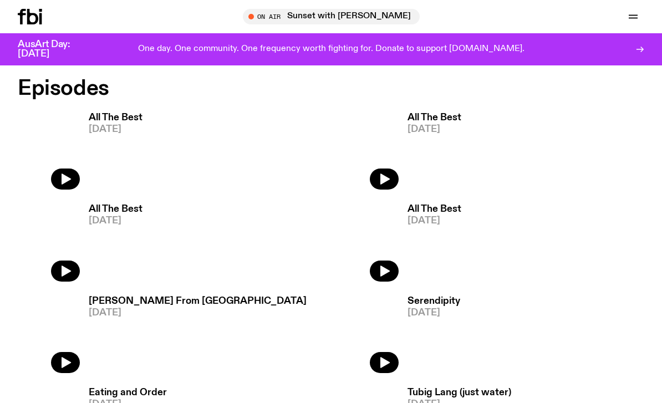
scroll to position [625, 0]
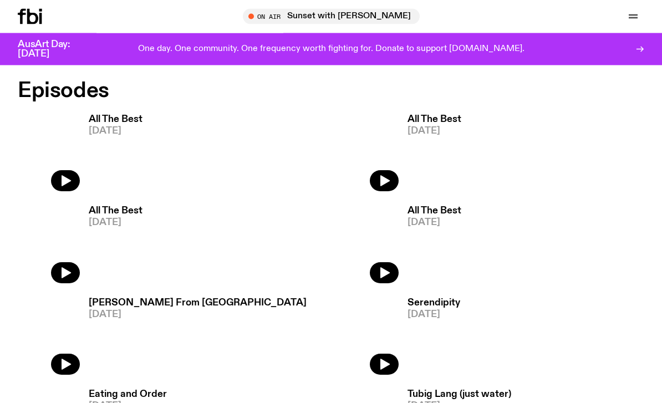
click at [380, 179] on icon "button" at bounding box center [384, 181] width 13 height 13
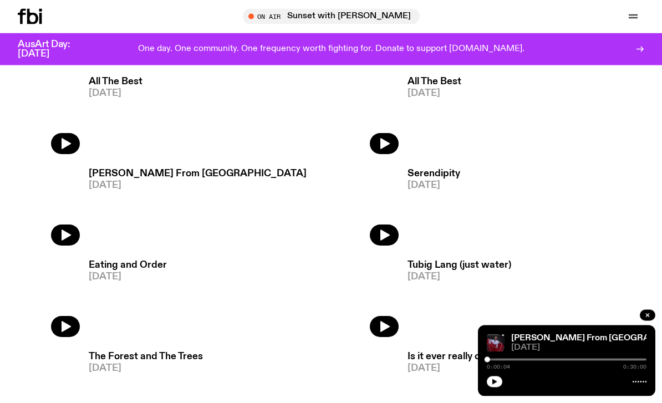
scroll to position [744, 0]
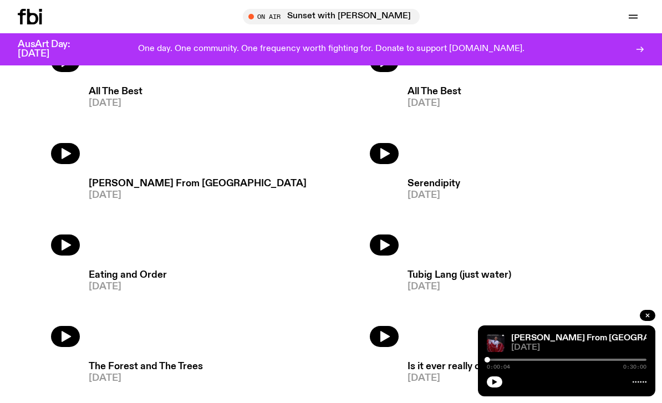
click at [118, 191] on span "[DATE]" at bounding box center [198, 195] width 218 height 9
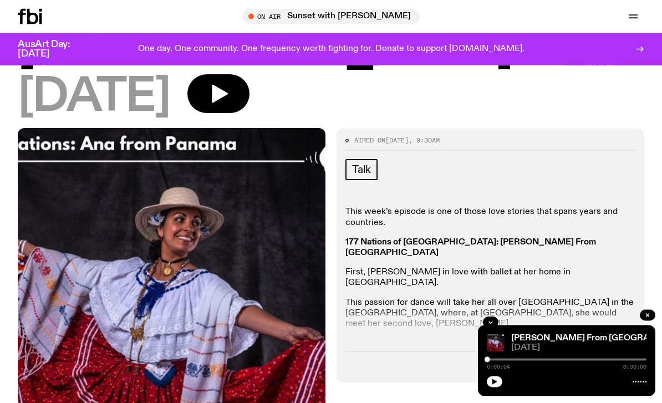
click at [497, 317] on button "button" at bounding box center [491, 322] width 16 height 11
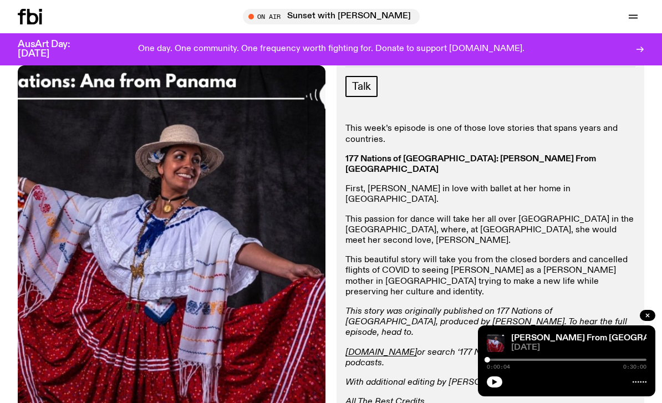
scroll to position [198, 0]
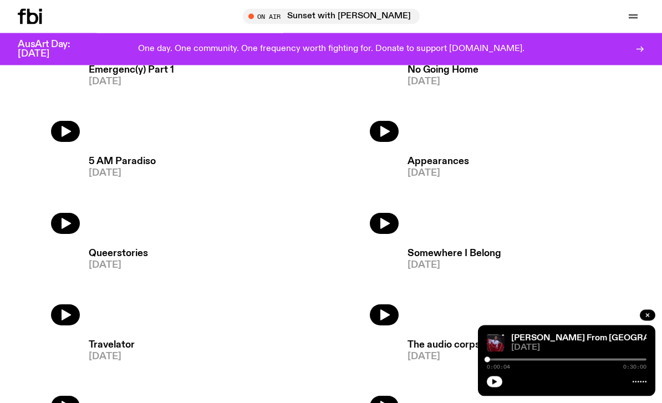
scroll to position [1226, 0]
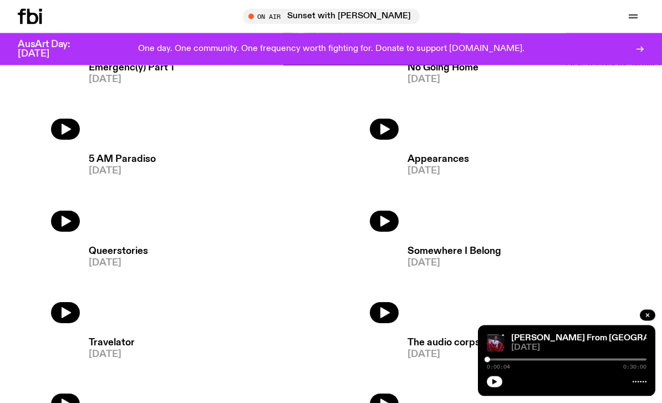
click at [421, 157] on h3 "Appearances" at bounding box center [438, 159] width 62 height 9
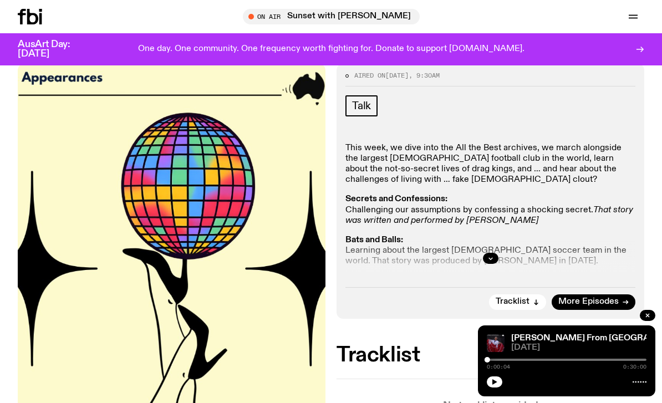
scroll to position [146, 0]
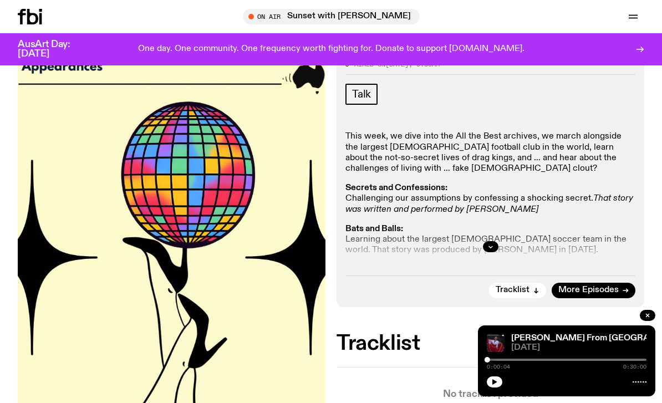
click at [489, 252] on button "button" at bounding box center [491, 246] width 16 height 11
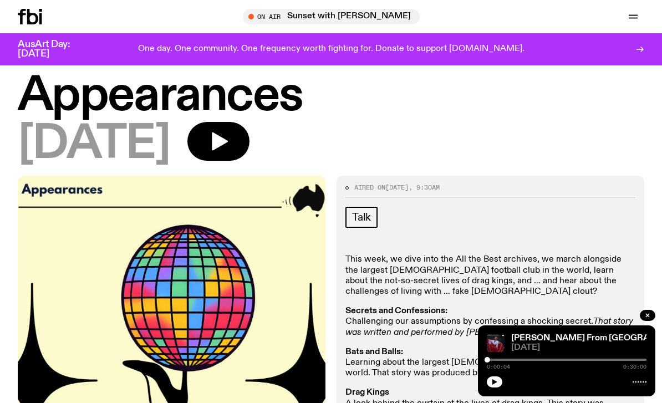
scroll to position [0, 0]
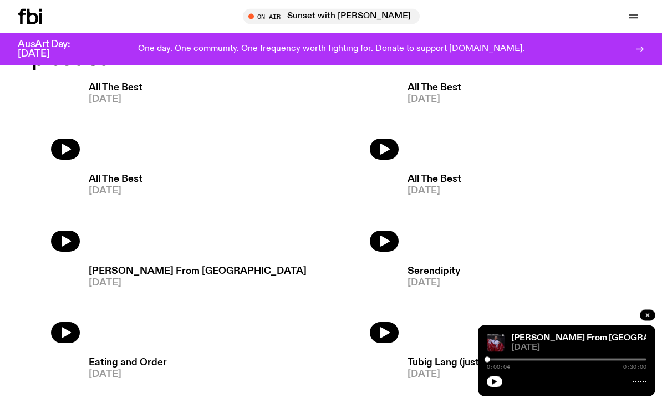
scroll to position [646, 0]
